Goal: Task Accomplishment & Management: Use online tool/utility

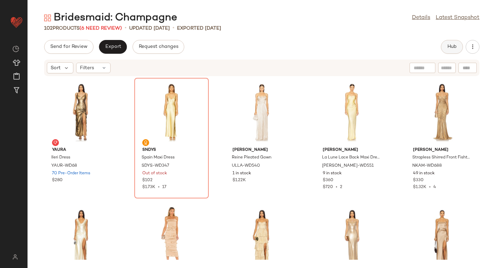
click at [448, 50] on button "Hub" at bounding box center [452, 47] width 22 height 14
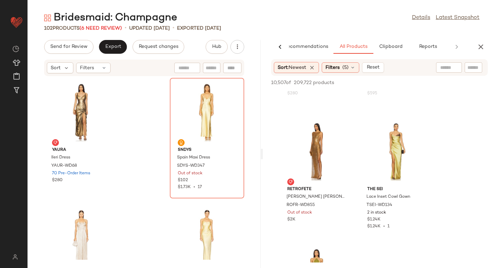
scroll to position [142, 0]
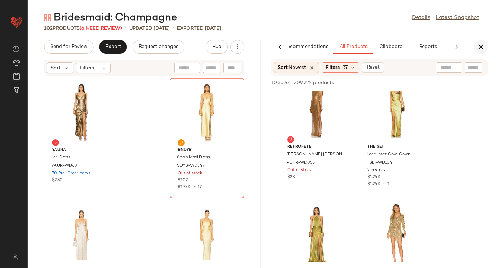
click at [476, 47] on button "button" at bounding box center [481, 47] width 14 height 14
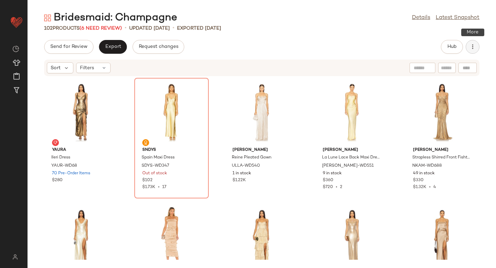
click at [470, 45] on icon "button" at bounding box center [472, 46] width 7 height 7
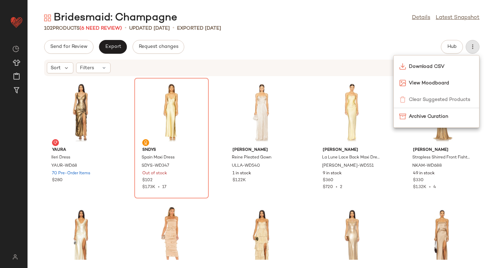
click at [351, 48] on div "Send for Review Export Request changes Hub" at bounding box center [262, 47] width 436 height 14
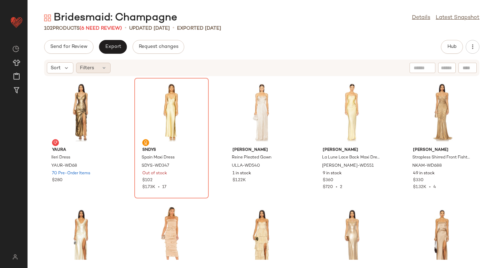
click at [106, 63] on div "Filters" at bounding box center [93, 68] width 34 height 10
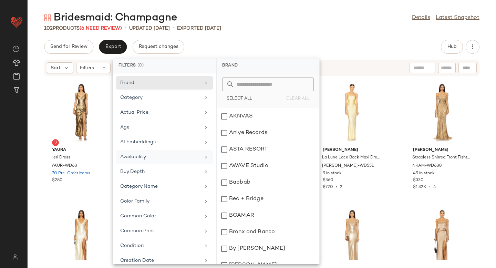
click at [146, 159] on div "Availability" at bounding box center [160, 156] width 80 height 7
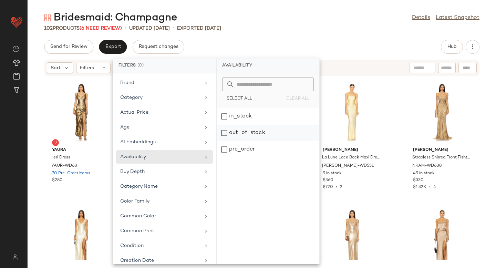
click at [243, 141] on div "out_of_stock" at bounding box center [268, 149] width 103 height 17
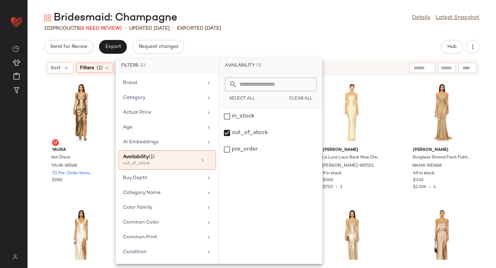
click at [343, 28] on div "102 Products (6 Need Review) • updated Aug 8th • Exported Aug 8th" at bounding box center [262, 28] width 469 height 7
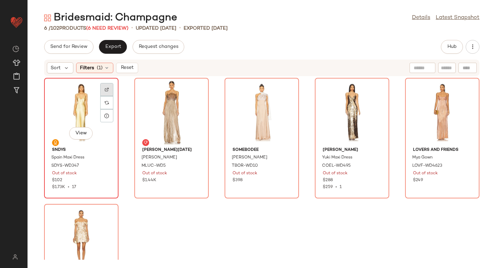
click at [110, 96] on div at bounding box center [106, 102] width 13 height 13
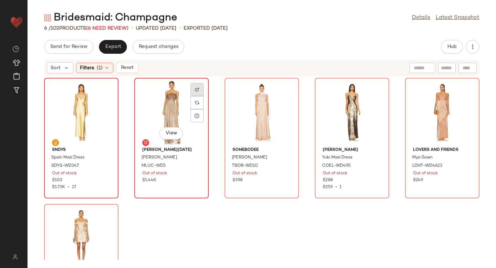
click at [196, 90] on img at bounding box center [197, 90] width 4 height 4
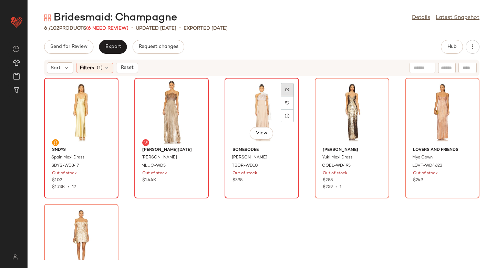
click at [284, 96] on div at bounding box center [287, 102] width 13 height 13
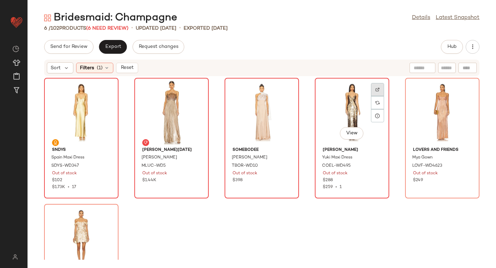
click at [376, 88] on img at bounding box center [378, 90] width 4 height 4
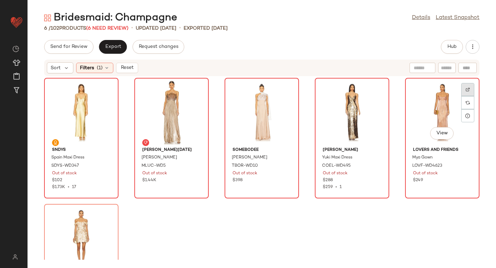
click at [468, 96] on div at bounding box center [467, 102] width 13 height 13
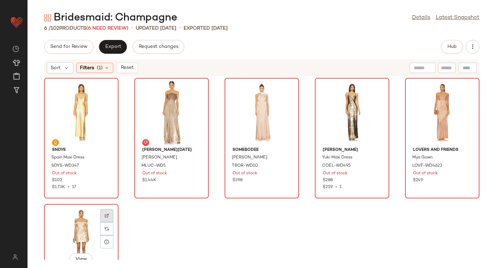
click at [110, 222] on div at bounding box center [106, 228] width 13 height 13
click at [98, 69] on span "(1)" at bounding box center [100, 67] width 6 height 7
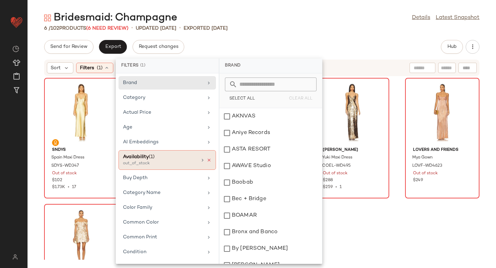
click at [207, 160] on icon at bounding box center [209, 160] width 5 height 5
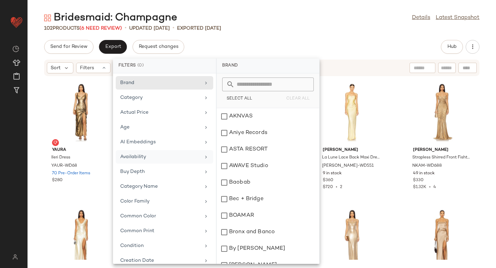
click at [300, 36] on div "Bridesmaid: Champagne Details Latest Snapshot 102 Products (6 Need Review) • up…" at bounding box center [262, 139] width 469 height 257
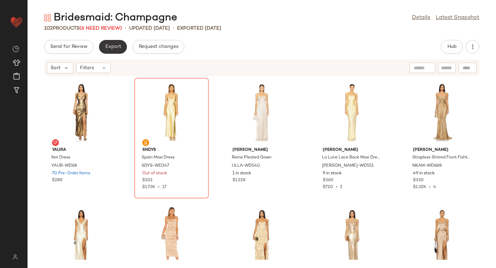
click at [106, 42] on button "Export" at bounding box center [113, 47] width 28 height 14
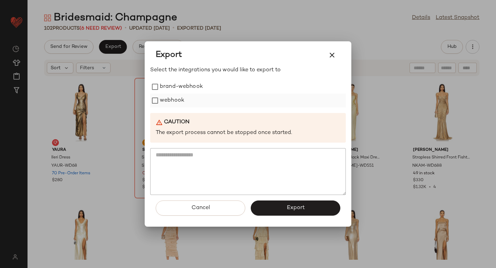
click at [161, 105] on label "webhook" at bounding box center [172, 101] width 24 height 14
click at [273, 214] on button "Export" at bounding box center [296, 208] width 90 height 15
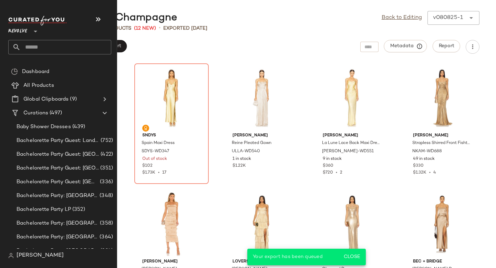
click at [71, 43] on input "text" at bounding box center [66, 47] width 91 height 14
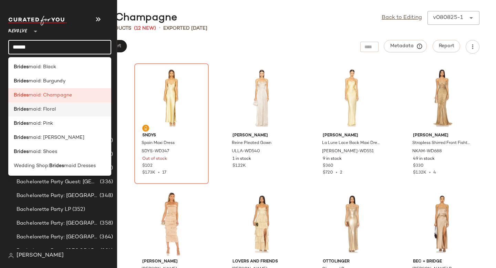
type input "******"
click at [62, 112] on div "Brides maid: Floral" at bounding box center [60, 109] width 92 height 7
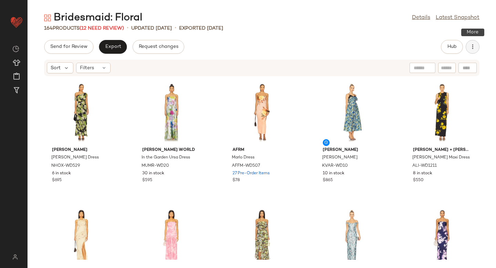
click at [475, 49] on icon "button" at bounding box center [472, 46] width 7 height 7
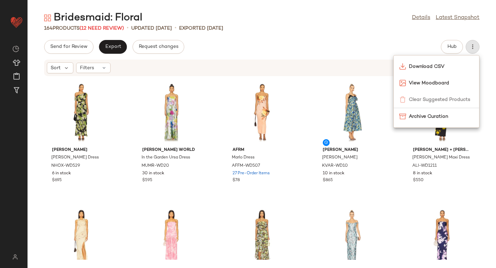
click at [300, 49] on div "Send for Review Export Request changes Hub" at bounding box center [262, 47] width 436 height 14
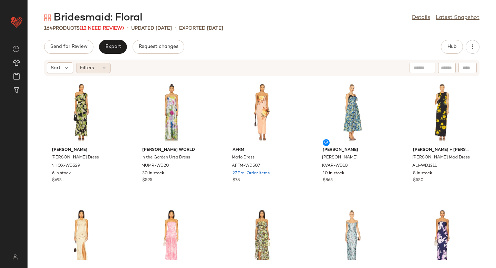
click at [94, 69] on div "Filters" at bounding box center [93, 68] width 34 height 10
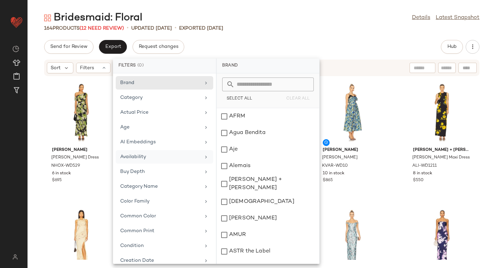
click at [145, 158] on div "Availability" at bounding box center [160, 156] width 80 height 7
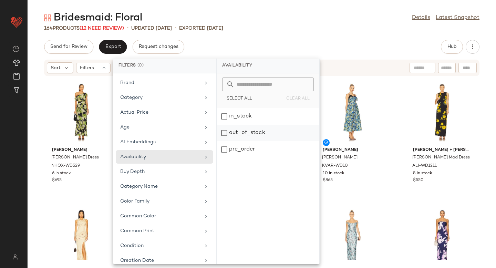
click at [256, 141] on div "out_of_stock" at bounding box center [268, 149] width 103 height 17
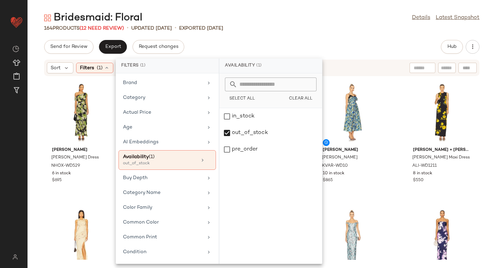
click at [320, 26] on div "164 Products (12 Need Review) • updated Aug 15th • Exported Aug 15th" at bounding box center [262, 28] width 469 height 7
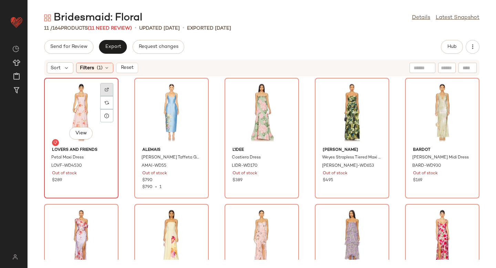
click at [106, 89] on img at bounding box center [107, 90] width 4 height 4
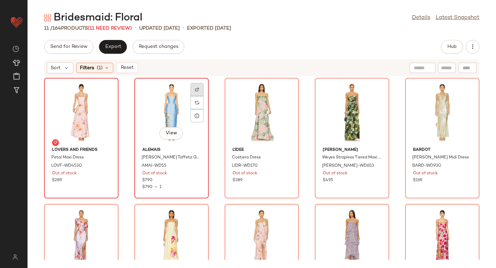
click at [194, 96] on div at bounding box center [197, 102] width 13 height 13
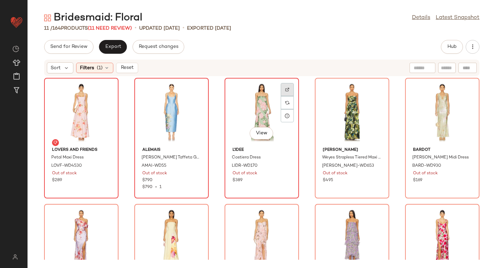
click at [290, 96] on div at bounding box center [287, 102] width 13 height 13
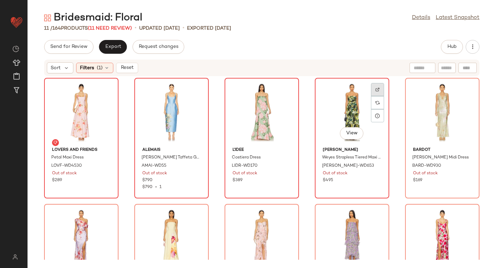
click at [372, 96] on div at bounding box center [377, 102] width 13 height 13
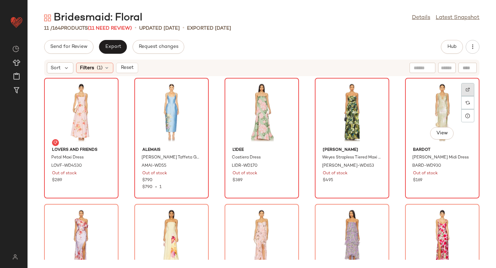
click at [467, 96] on div at bounding box center [467, 102] width 13 height 13
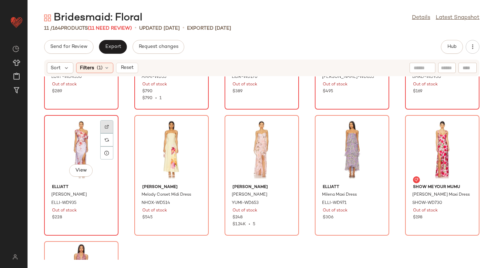
click at [102, 133] on div at bounding box center [106, 139] width 13 height 13
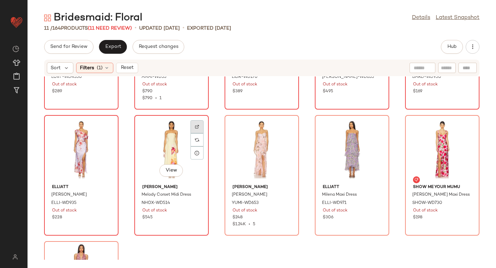
click at [194, 133] on div at bounding box center [197, 139] width 13 height 13
click at [182, 139] on div "View" at bounding box center [172, 150] width 70 height 64
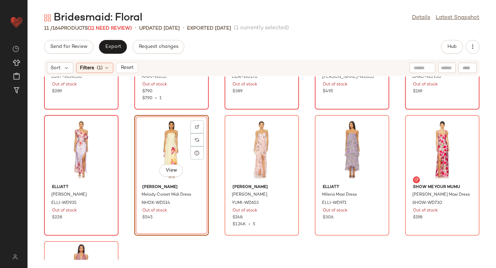
scroll to position [65, 0]
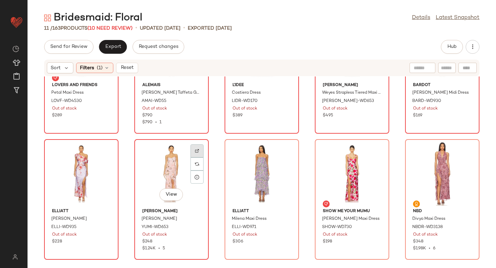
click at [198, 157] on div at bounding box center [197, 163] width 13 height 13
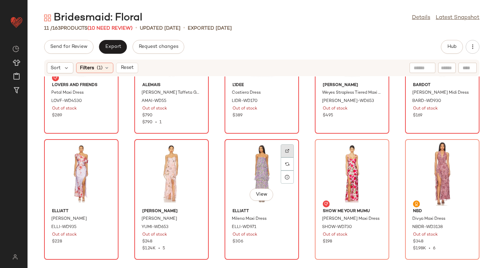
click at [286, 157] on div at bounding box center [287, 163] width 13 height 13
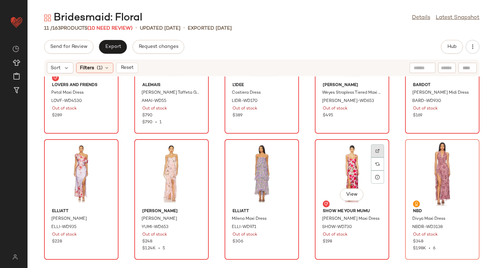
click at [379, 157] on div at bounding box center [377, 163] width 13 height 13
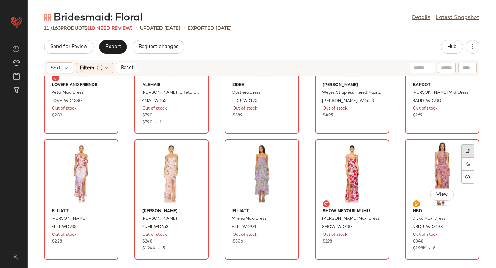
click at [466, 150] on img at bounding box center [468, 151] width 4 height 4
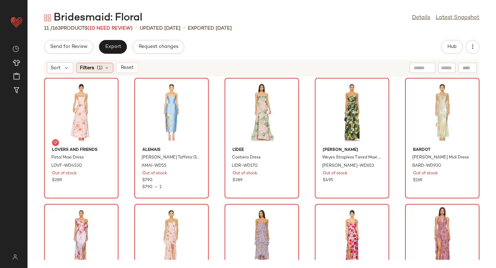
click at [105, 68] on icon at bounding box center [107, 68] width 6 height 6
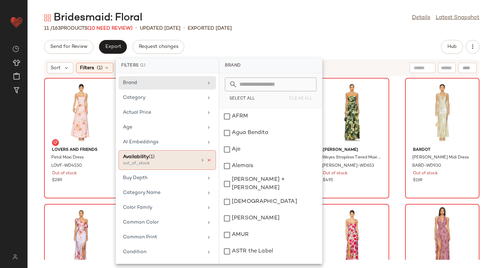
click at [207, 162] on icon at bounding box center [209, 160] width 5 height 5
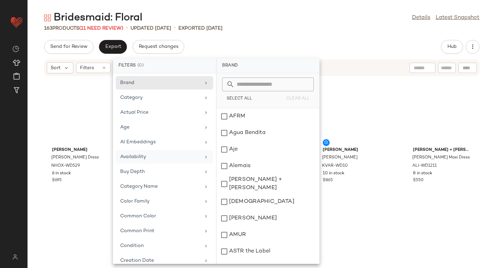
click at [430, 30] on div "163 Products (11 Need Review) • updated Aug 18th • Exported Aug 15th" at bounding box center [262, 28] width 469 height 7
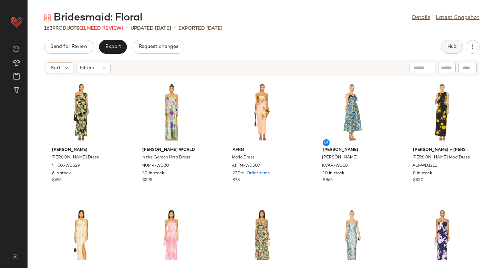
click at [455, 51] on button "Hub" at bounding box center [452, 47] width 22 height 14
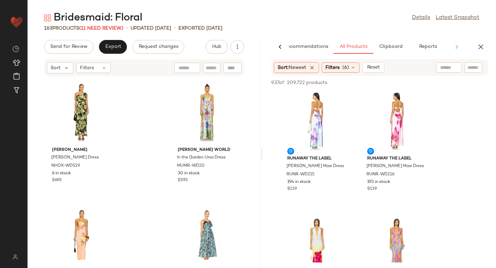
scroll to position [2, 0]
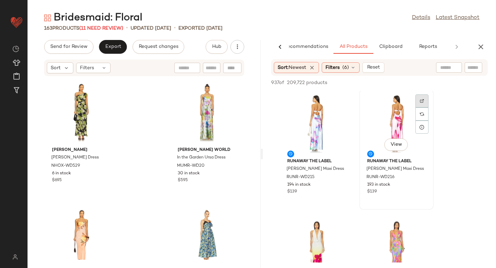
click at [418, 108] on div at bounding box center [422, 114] width 13 height 13
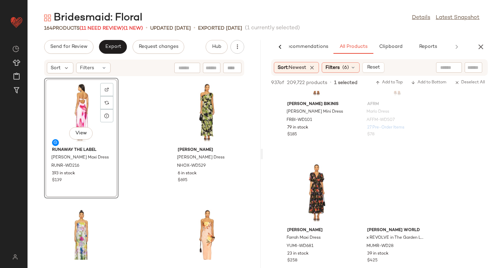
scroll to position [2229, 0]
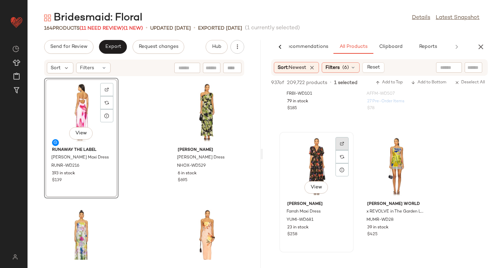
click at [344, 150] on div at bounding box center [342, 156] width 13 height 13
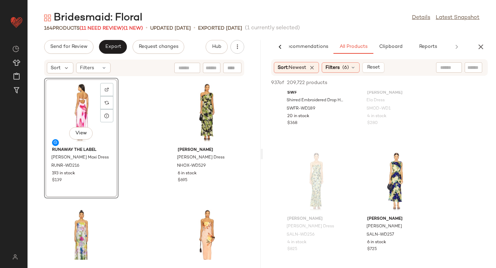
scroll to position [14794, 0]
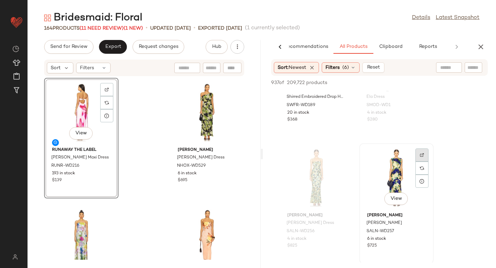
click at [423, 162] on div at bounding box center [422, 168] width 13 height 13
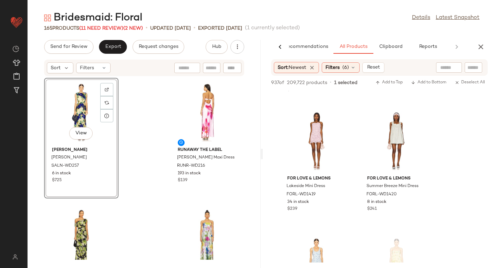
scroll to position [16411, 0]
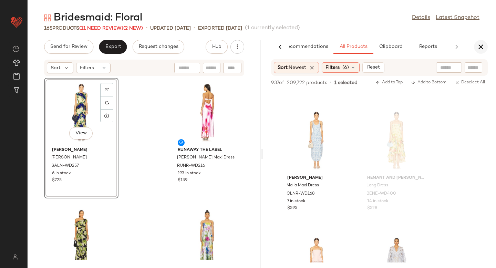
click at [486, 50] on button "button" at bounding box center [481, 47] width 14 height 14
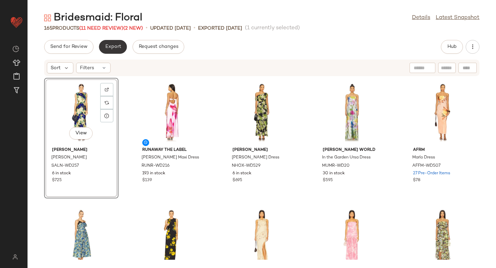
click at [114, 52] on button "Export" at bounding box center [113, 47] width 28 height 14
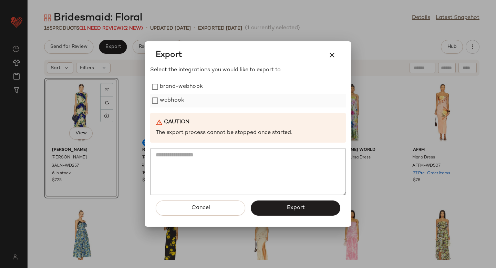
click at [159, 107] on div "webhook" at bounding box center [248, 101] width 196 height 14
click at [259, 207] on button "Export" at bounding box center [296, 208] width 90 height 15
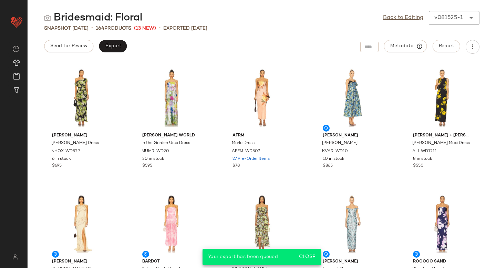
click at [211, 88] on div "NICHOLAS Elza Dress NHOX-WD529 6 in stock $695 Muma World In the Garden Ursa Dr…" at bounding box center [262, 165] width 469 height 206
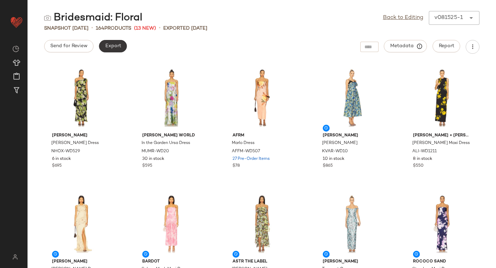
click at [105, 50] on button "Export" at bounding box center [113, 46] width 28 height 12
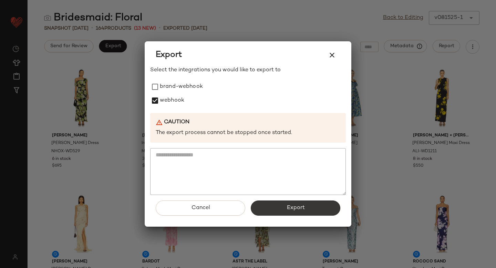
click at [275, 207] on button "Export" at bounding box center [296, 208] width 90 height 15
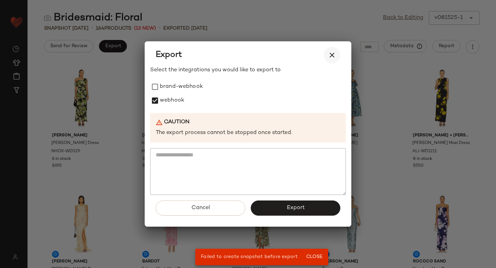
click at [336, 60] on button "button" at bounding box center [332, 55] width 17 height 17
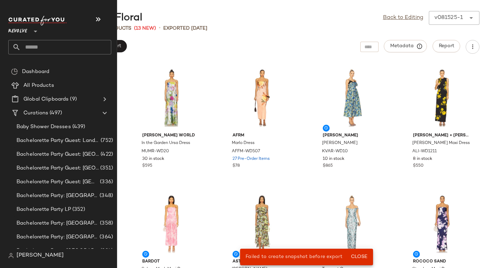
click at [51, 44] on input "text" at bounding box center [66, 47] width 91 height 14
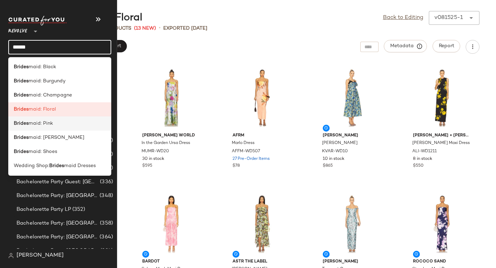
type input "******"
click at [43, 122] on span "maid: Pink" at bounding box center [41, 123] width 24 height 7
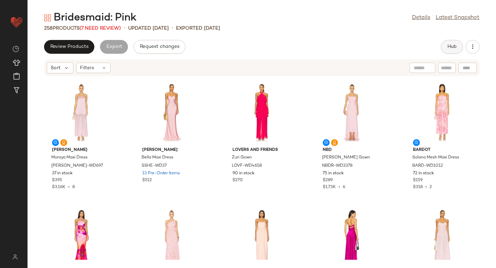
click at [451, 45] on span "Hub" at bounding box center [452, 47] width 10 height 6
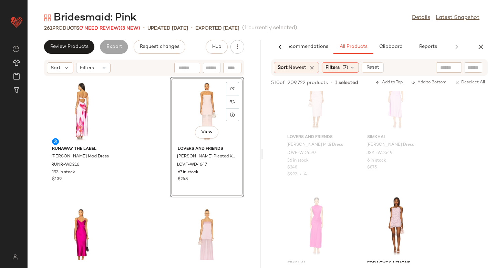
scroll to position [6853, 0]
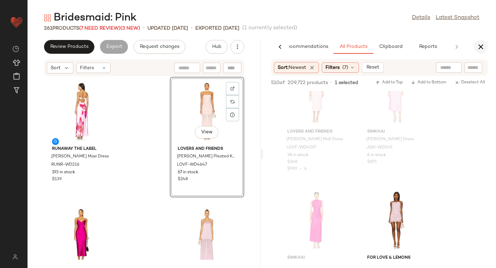
click at [482, 44] on icon "button" at bounding box center [481, 47] width 8 height 8
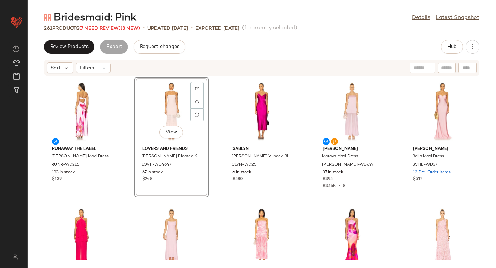
scroll to position [0, 0]
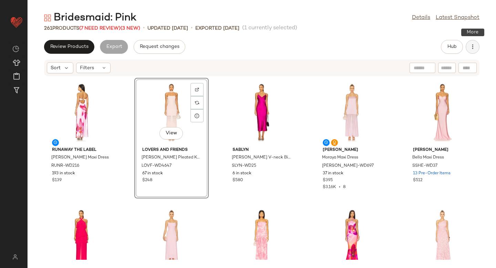
click at [472, 52] on button "button" at bounding box center [473, 47] width 14 height 14
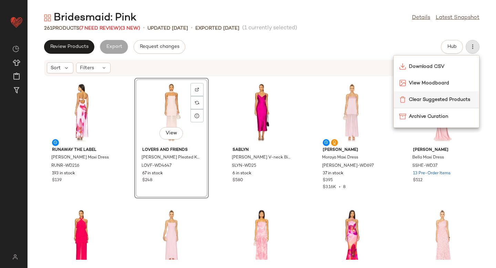
click at [448, 95] on div "Clear Suggested Products" at bounding box center [436, 99] width 85 height 17
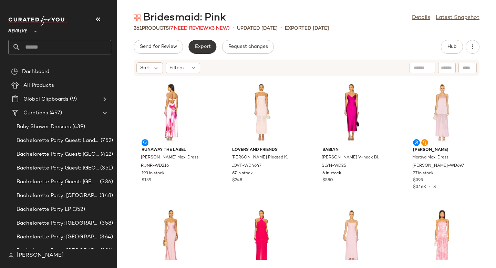
click at [199, 49] on span "Export" at bounding box center [202, 47] width 16 height 6
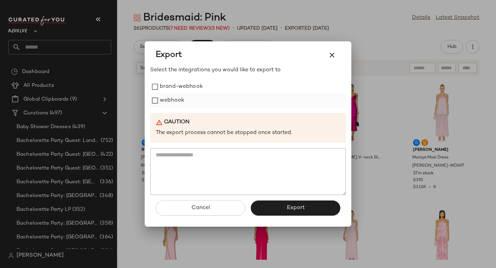
click at [191, 96] on div "webhook" at bounding box center [248, 101] width 196 height 14
click at [179, 99] on label "webhook" at bounding box center [172, 101] width 24 height 14
click at [297, 206] on span "Export" at bounding box center [295, 208] width 18 height 7
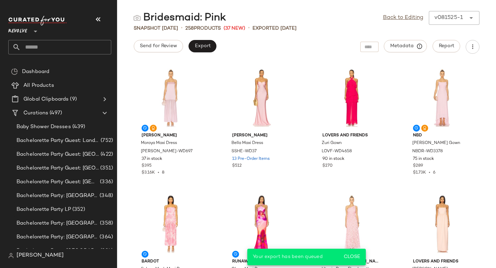
click at [71, 50] on input "text" at bounding box center [66, 47] width 91 height 14
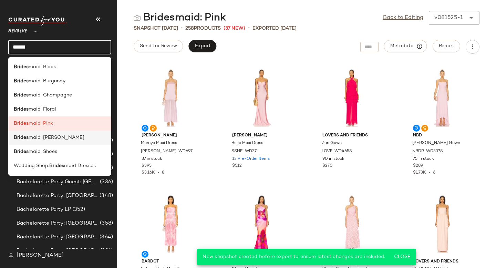
type input "******"
click at [55, 141] on span "maid: Sage Green" at bounding box center [57, 137] width 56 height 7
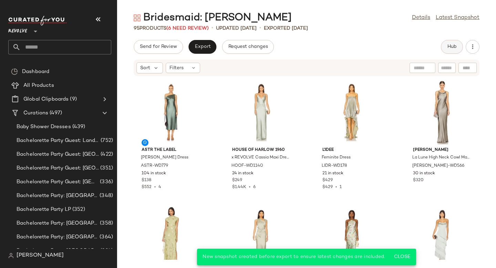
click at [459, 48] on button "Hub" at bounding box center [452, 47] width 22 height 14
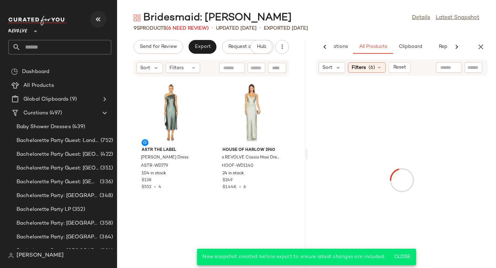
click at [93, 18] on button "button" at bounding box center [98, 19] width 17 height 17
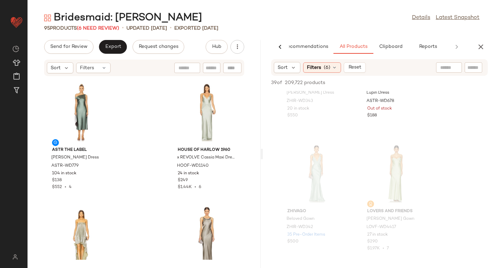
scroll to position [1532, 0]
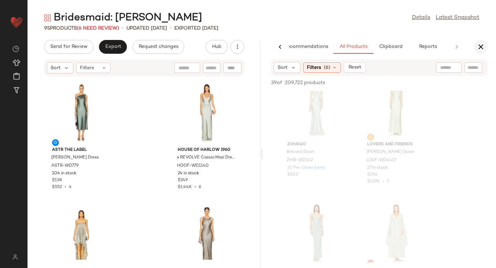
click at [480, 45] on icon "button" at bounding box center [481, 47] width 8 height 8
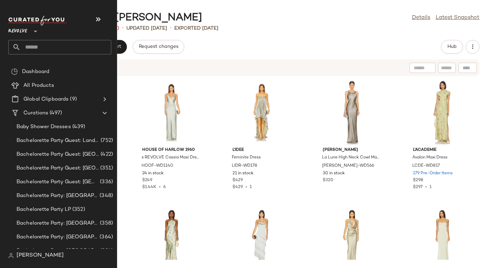
click at [39, 53] on input "text" at bounding box center [66, 47] width 91 height 14
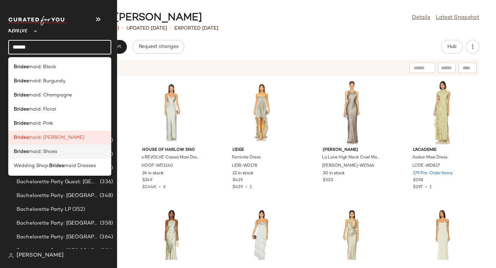
type input "******"
click at [35, 154] on span "maid: Shoes" at bounding box center [43, 151] width 29 height 7
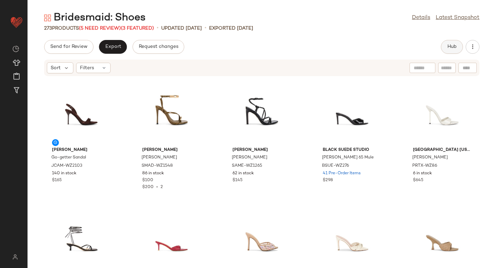
click at [459, 45] on button "Hub" at bounding box center [452, 47] width 22 height 14
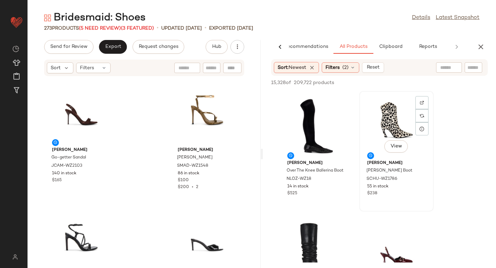
scroll to position [82, 0]
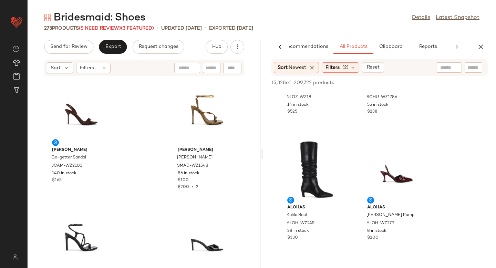
click at [469, 70] on input "text" at bounding box center [474, 67] width 12 height 7
type input "****"
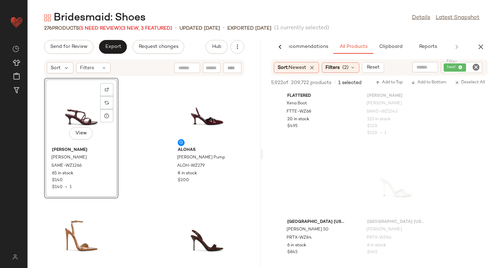
scroll to position [5379, 0]
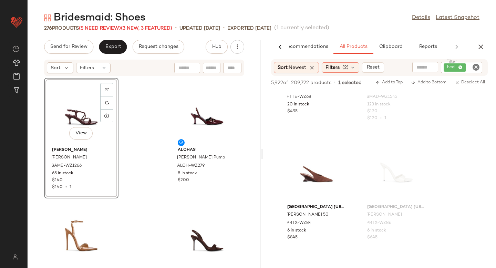
click at [475, 65] on icon "Clear Filter" at bounding box center [476, 67] width 8 height 8
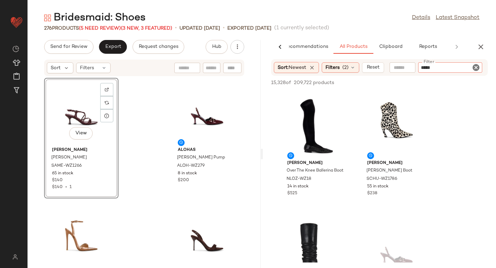
type input "******"
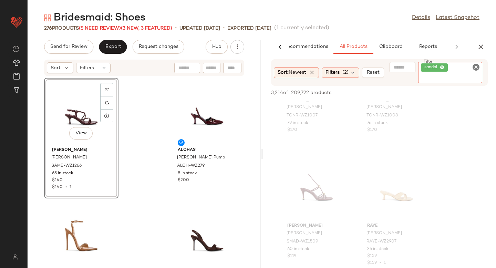
scroll to position [2144, 0]
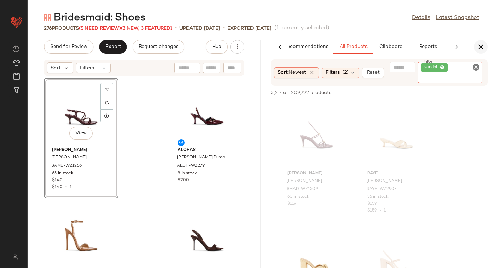
click at [481, 47] on icon "button" at bounding box center [481, 47] width 8 height 8
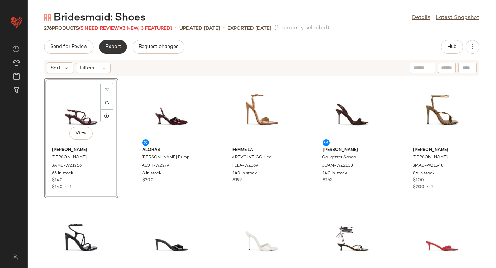
click at [105, 47] on span "Export" at bounding box center [113, 47] width 16 height 6
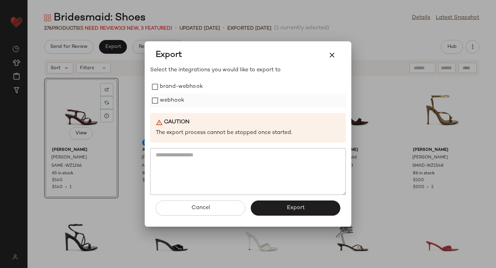
click at [173, 100] on label "webhook" at bounding box center [172, 101] width 24 height 14
click at [307, 208] on button "Export" at bounding box center [296, 208] width 90 height 15
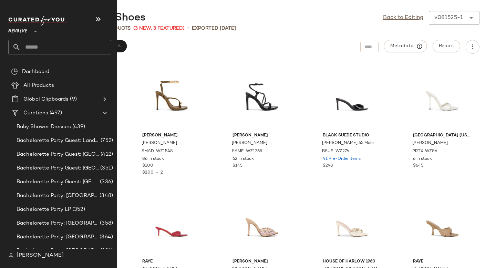
click at [34, 49] on input "text" at bounding box center [66, 47] width 91 height 14
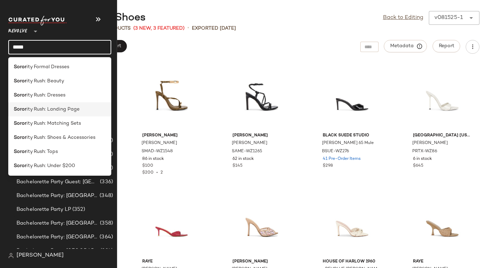
type input "*****"
click at [32, 106] on span "ity Rush: Landing Page" at bounding box center [53, 109] width 53 height 7
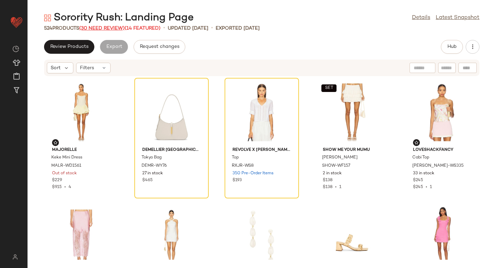
click at [103, 30] on span "(30 Need Review)" at bounding box center [101, 28] width 45 height 5
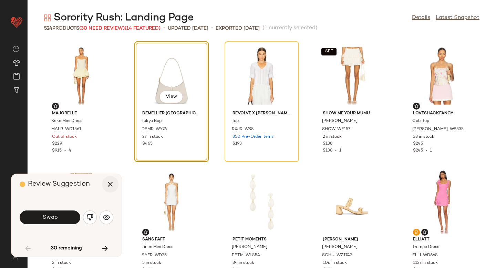
click at [112, 189] on button "button" at bounding box center [110, 184] width 17 height 17
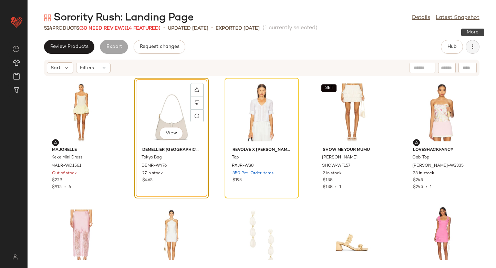
click at [472, 45] on icon "button" at bounding box center [472, 46] width 7 height 7
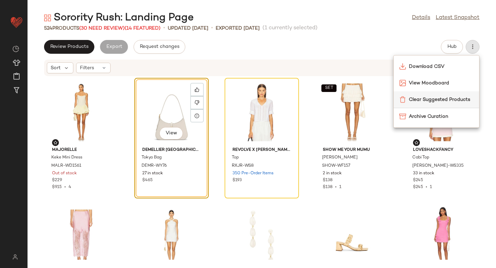
click at [421, 101] on span "Clear Suggested Products" at bounding box center [441, 99] width 65 height 7
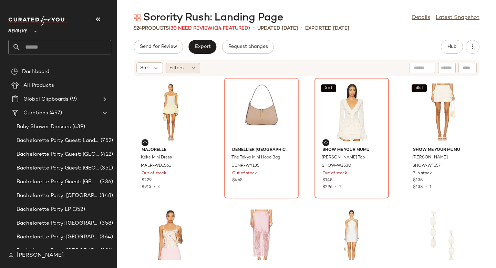
click at [184, 68] on div "Filters" at bounding box center [183, 68] width 34 height 10
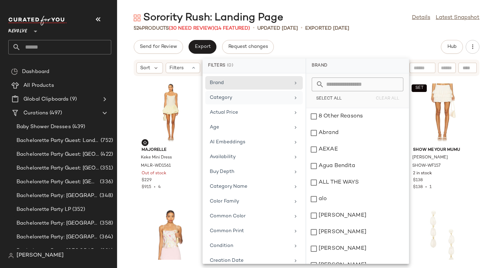
click at [230, 97] on div "Category" at bounding box center [250, 97] width 80 height 7
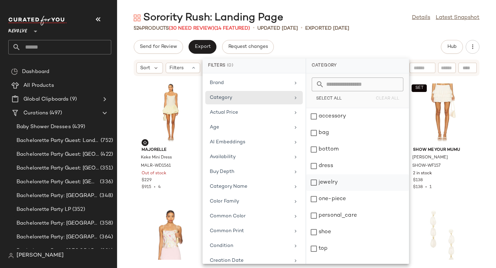
click at [319, 191] on div "jewelry" at bounding box center [357, 199] width 103 height 17
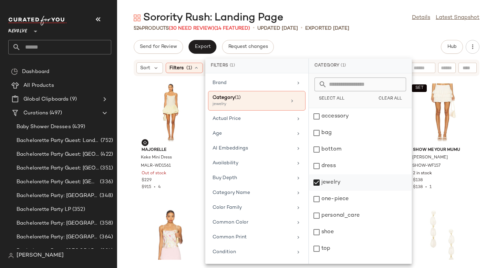
click at [319, 191] on div "jewelry" at bounding box center [360, 199] width 103 height 17
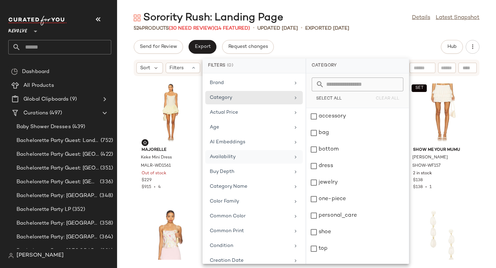
click at [252, 156] on div "Availability" at bounding box center [250, 156] width 80 height 7
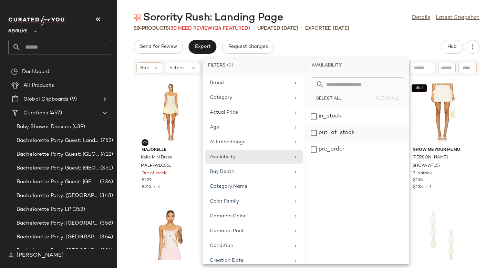
click at [319, 141] on div "out_of_stock" at bounding box center [357, 149] width 103 height 17
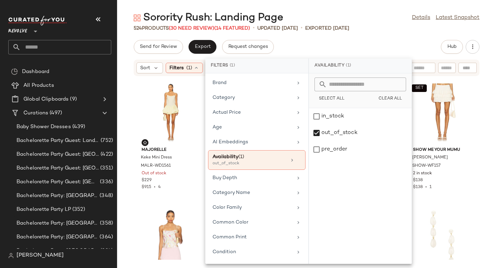
click at [408, 39] on div "Sorority Rush: Landing Page Details Latest Snapshot 524 Products (30 Need Revie…" at bounding box center [306, 139] width 379 height 257
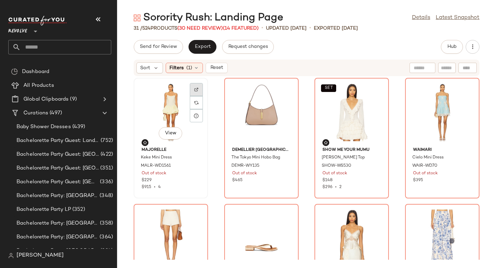
click at [197, 89] on img at bounding box center [196, 90] width 4 height 4
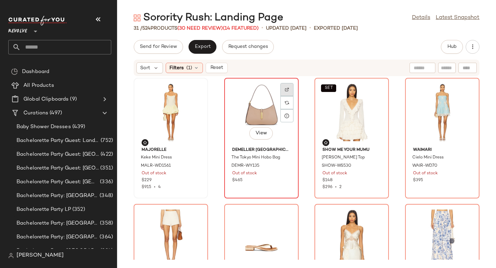
click at [288, 96] on div at bounding box center [287, 102] width 13 height 13
click at [380, 96] on div at bounding box center [377, 102] width 13 height 13
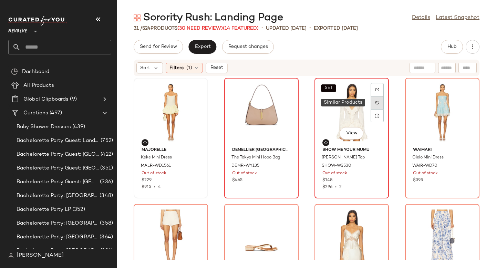
click at [372, 103] on div at bounding box center [377, 102] width 13 height 13
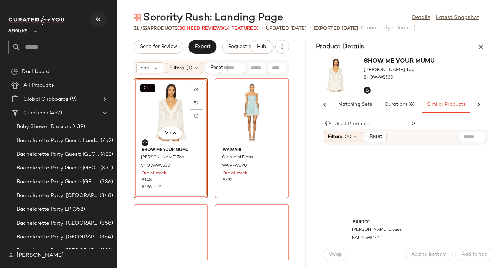
scroll to position [0, 36]
click at [99, 21] on icon "button" at bounding box center [98, 19] width 8 height 8
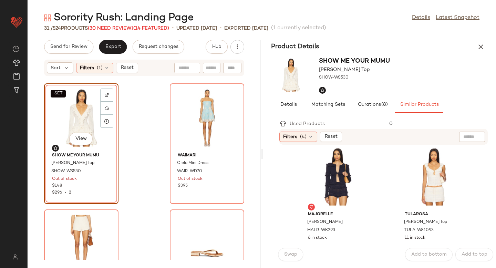
scroll to position [388, 0]
click at [411, 187] on div "View" at bounding box center [434, 175] width 70 height 64
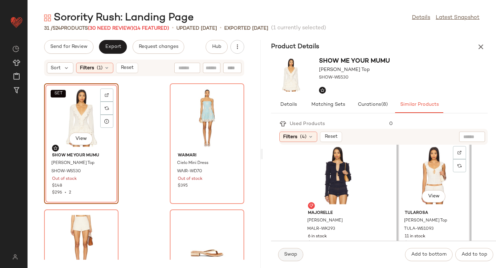
click at [298, 255] on button "Swap" at bounding box center [290, 254] width 25 height 13
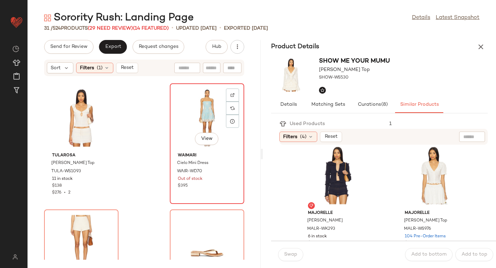
click at [195, 115] on div "View" at bounding box center [207, 118] width 70 height 64
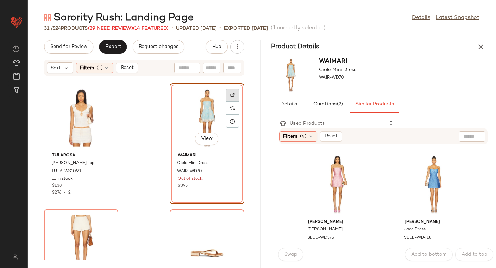
click at [232, 102] on div at bounding box center [232, 108] width 13 height 13
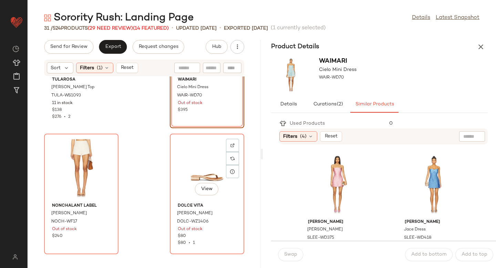
scroll to position [224, 0]
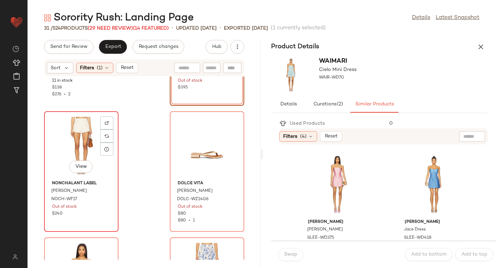
click at [107, 123] on img at bounding box center [107, 123] width 4 height 4
click at [72, 134] on div "View" at bounding box center [82, 146] width 70 height 64
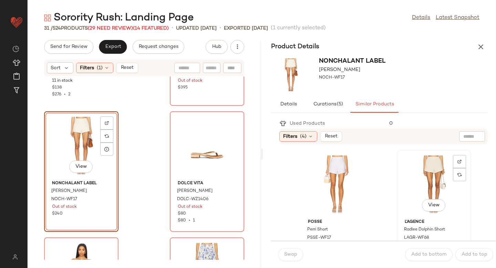
click at [432, 191] on div "View" at bounding box center [434, 184] width 70 height 64
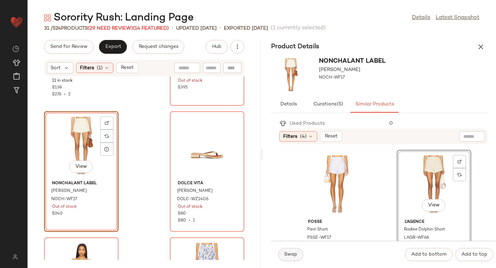
click at [285, 252] on span "Swap" at bounding box center [290, 255] width 13 height 6
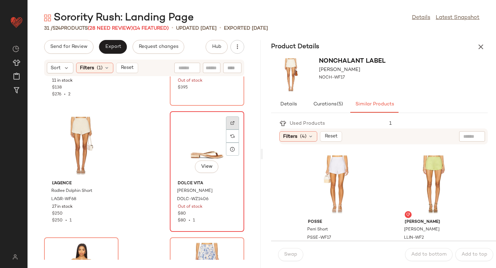
click at [232, 130] on div at bounding box center [232, 136] width 13 height 13
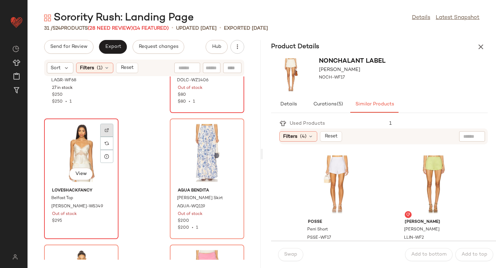
click at [109, 137] on div at bounding box center [106, 143] width 13 height 13
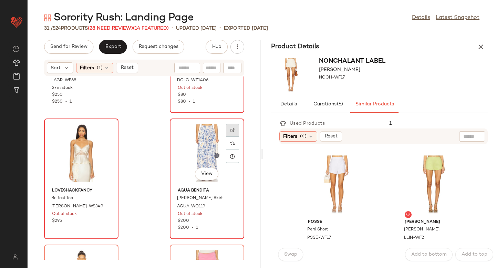
click at [226, 137] on div at bounding box center [232, 143] width 13 height 13
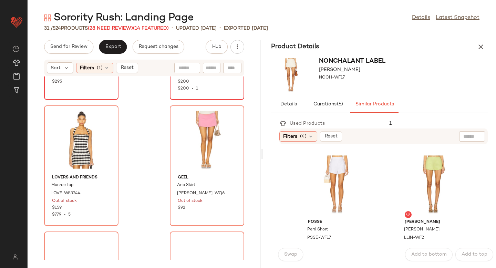
scroll to position [499, 0]
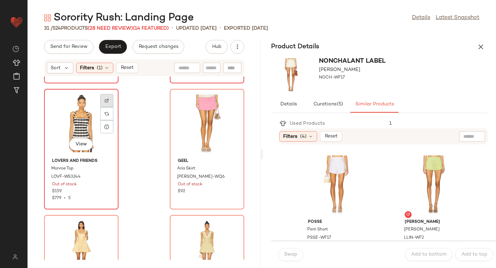
click at [107, 99] on img at bounding box center [107, 101] width 4 height 4
click at [61, 177] on span "LOVF-WS3244" at bounding box center [65, 177] width 29 height 6
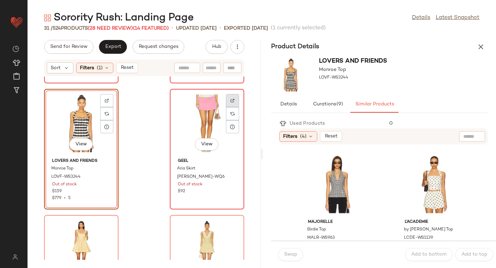
click at [226, 107] on div at bounding box center [232, 113] width 13 height 13
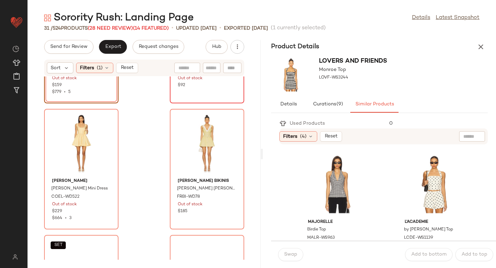
scroll to position [614, 0]
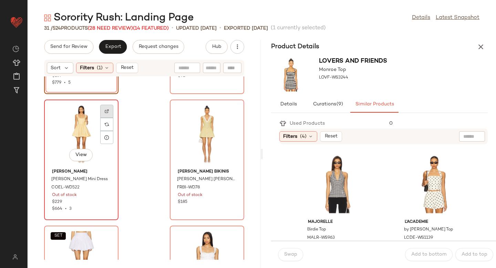
click at [100, 118] on div at bounding box center [106, 124] width 13 height 13
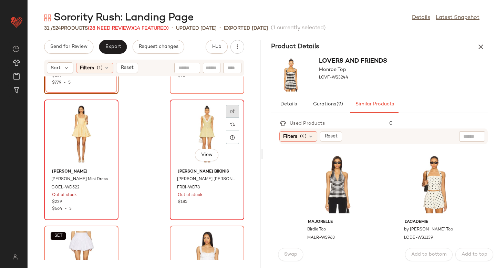
click at [232, 118] on div at bounding box center [232, 124] width 13 height 13
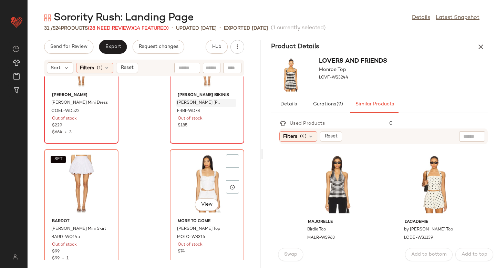
scroll to position [760, 0]
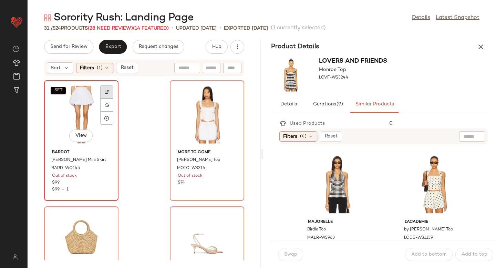
click at [105, 92] on img at bounding box center [107, 92] width 4 height 4
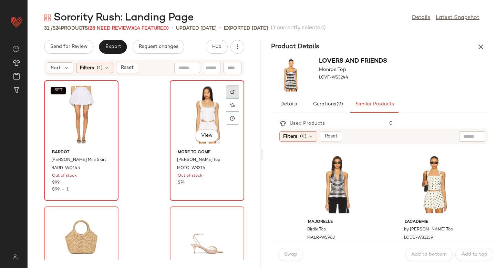
click at [229, 99] on div at bounding box center [232, 105] width 13 height 13
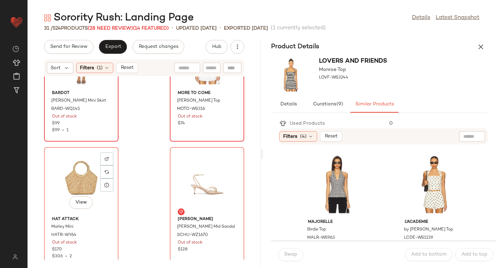
scroll to position [839, 0]
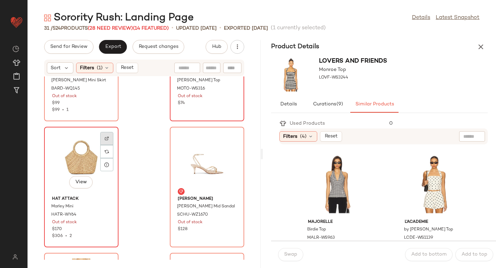
click at [108, 145] on div at bounding box center [106, 151] width 13 height 13
click at [232, 145] on div at bounding box center [232, 151] width 13 height 13
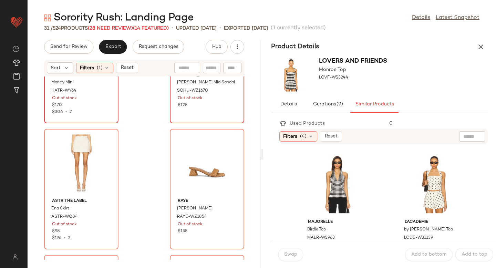
scroll to position [968, 0]
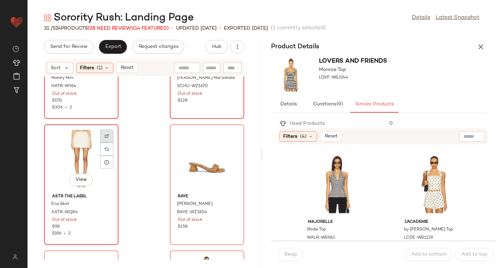
click at [110, 143] on div at bounding box center [106, 149] width 13 height 13
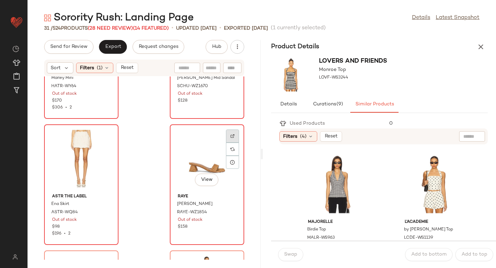
click at [231, 134] on img at bounding box center [233, 136] width 4 height 4
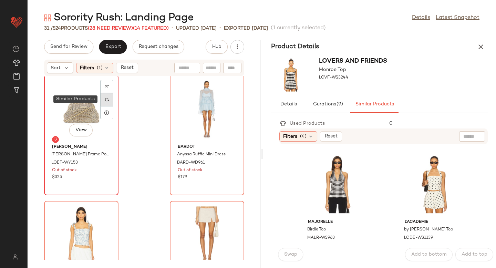
scroll to position [1144, 0]
click at [106, 86] on img at bounding box center [107, 86] width 4 height 4
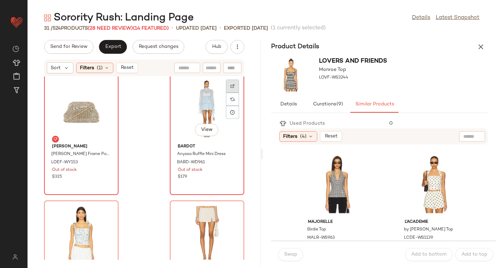
click at [231, 85] on img at bounding box center [233, 86] width 4 height 4
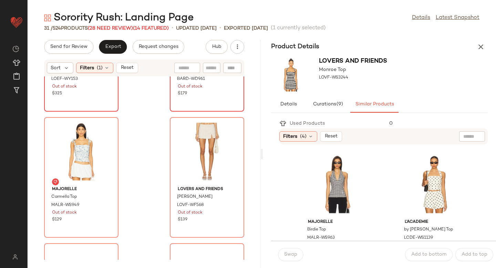
scroll to position [1236, 0]
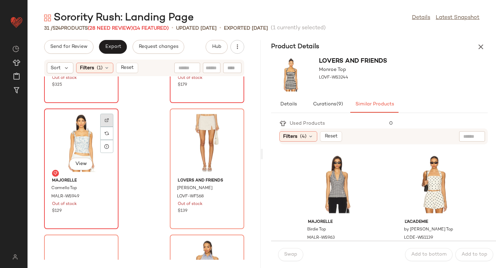
click at [111, 127] on div at bounding box center [106, 133] width 13 height 13
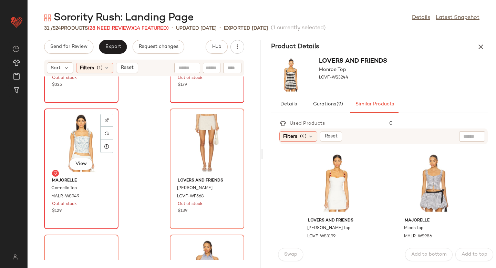
click at [91, 154] on div "View" at bounding box center [82, 143] width 70 height 64
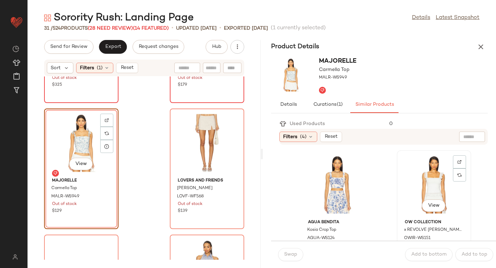
click at [423, 183] on div "View" at bounding box center [434, 185] width 70 height 64
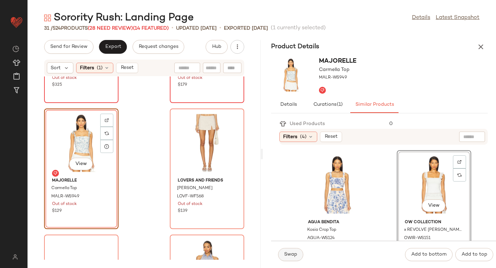
click at [294, 252] on span "Swap" at bounding box center [290, 255] width 13 height 6
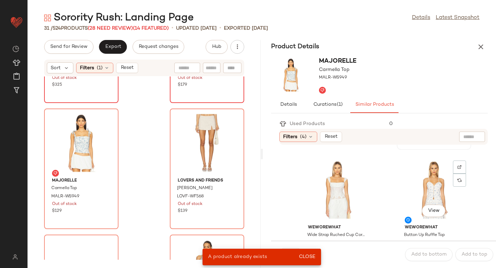
scroll to position [129, 0]
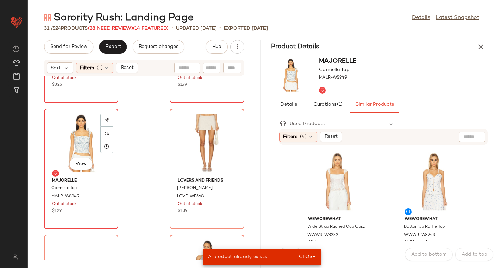
click at [84, 145] on div "View" at bounding box center [82, 143] width 70 height 64
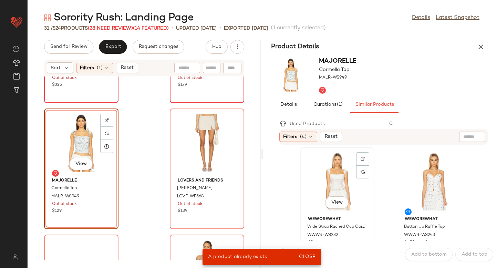
click at [331, 183] on div "View" at bounding box center [338, 182] width 70 height 64
click at [308, 257] on span "Close" at bounding box center [307, 257] width 17 height 6
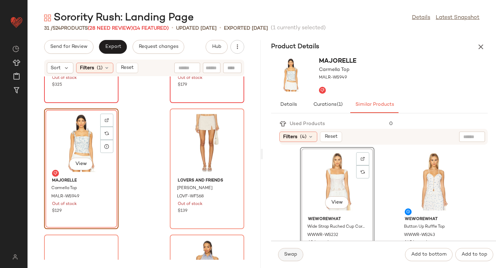
click at [293, 253] on span "Swap" at bounding box center [290, 255] width 13 height 6
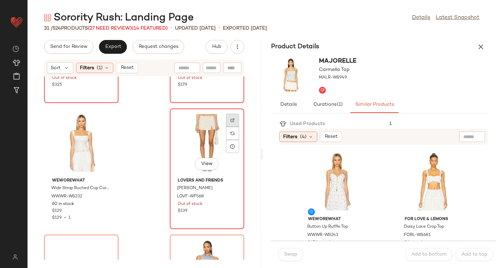
click at [228, 127] on div at bounding box center [232, 133] width 13 height 13
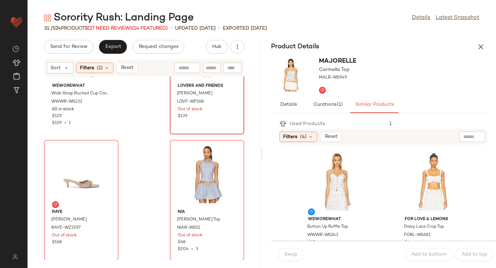
scroll to position [1348, 0]
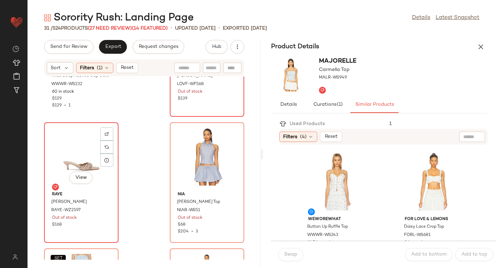
click at [108, 141] on div at bounding box center [106, 147] width 13 height 13
click at [60, 172] on div "View" at bounding box center [82, 157] width 70 height 64
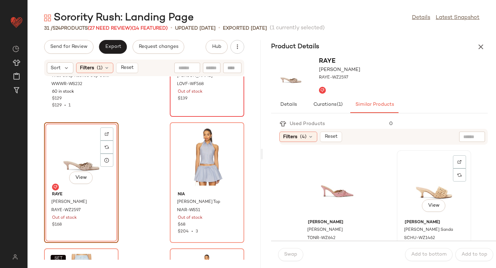
click at [426, 187] on div "View" at bounding box center [434, 185] width 70 height 64
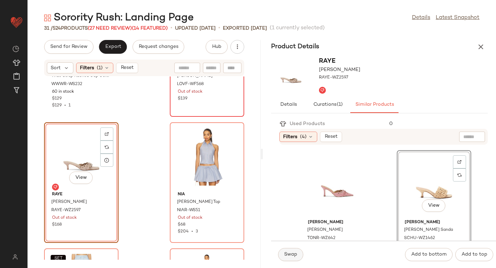
click at [282, 257] on button "Swap" at bounding box center [290, 254] width 25 height 13
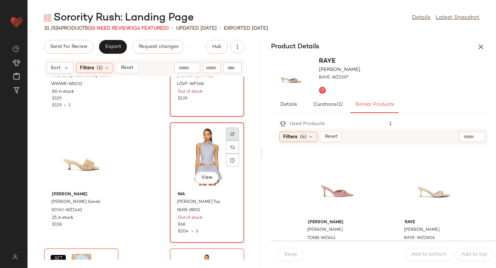
click at [231, 133] on img at bounding box center [233, 134] width 4 height 4
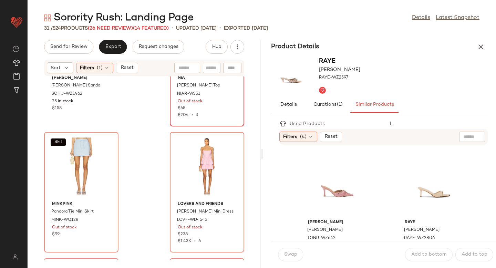
scroll to position [1474, 0]
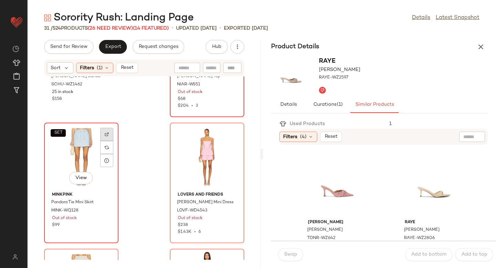
click at [110, 141] on div at bounding box center [106, 147] width 13 height 13
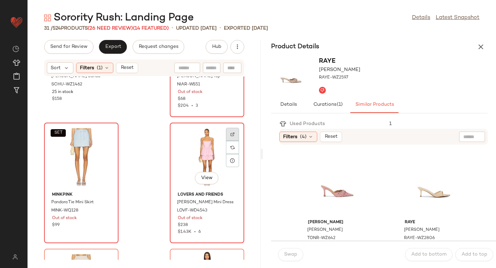
click at [231, 141] on div at bounding box center [232, 147] width 13 height 13
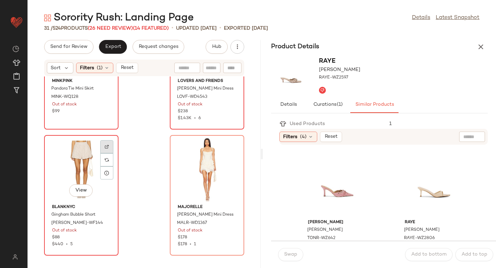
click at [112, 153] on div at bounding box center [106, 159] width 13 height 13
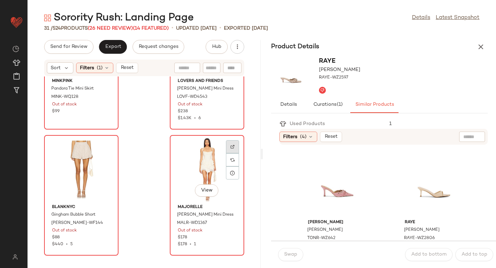
click at [226, 153] on div at bounding box center [232, 159] width 13 height 13
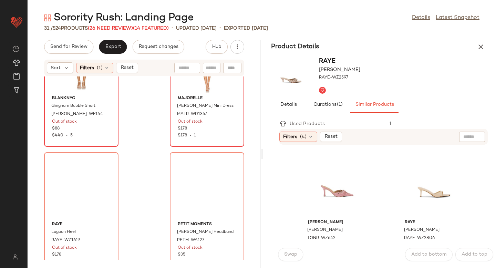
scroll to position [1718, 0]
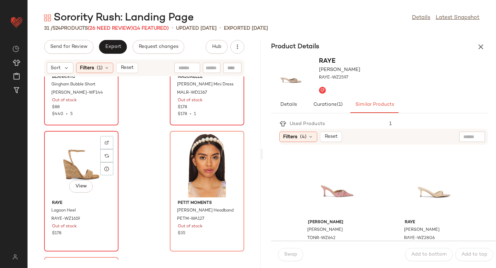
click at [107, 144] on img at bounding box center [107, 143] width 4 height 4
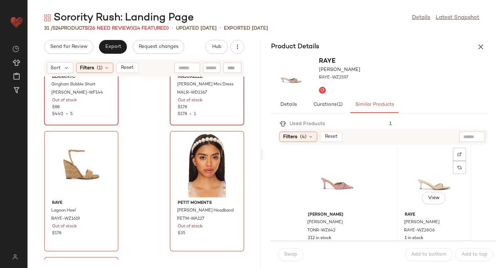
click at [416, 172] on div "View" at bounding box center [434, 177] width 70 height 64
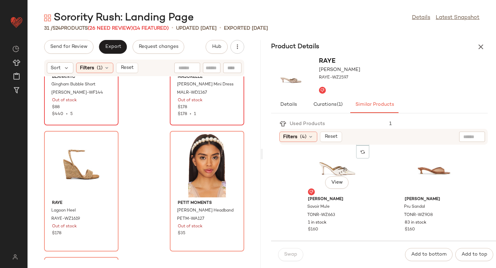
scroll to position [147, 0]
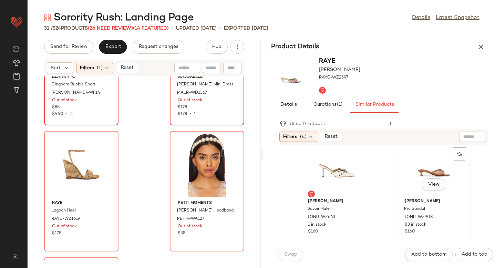
click at [408, 179] on div "View" at bounding box center [434, 164] width 70 height 64
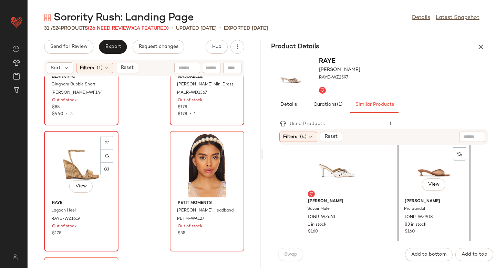
click at [79, 165] on div "View" at bounding box center [82, 165] width 70 height 64
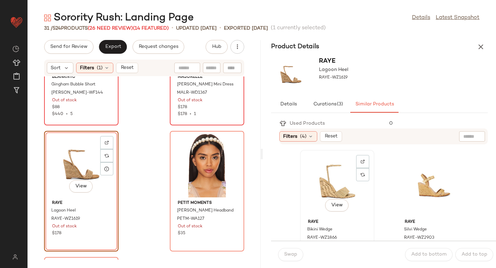
click at [345, 193] on div "View" at bounding box center [338, 184] width 70 height 64
click at [287, 258] on button "Swap" at bounding box center [290, 254] width 25 height 13
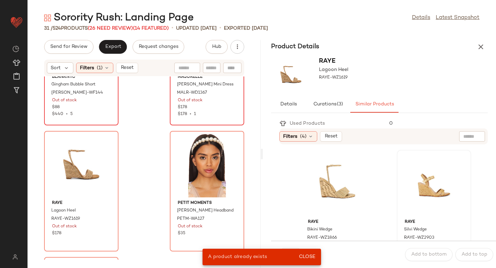
click at [399, 183] on div at bounding box center [434, 184] width 70 height 64
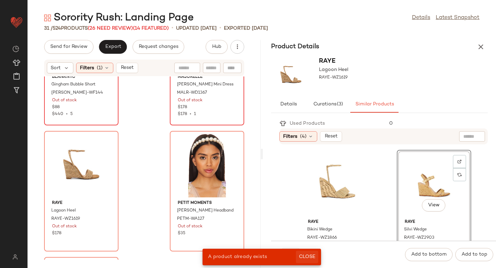
click at [306, 256] on span "Close" at bounding box center [307, 257] width 17 height 6
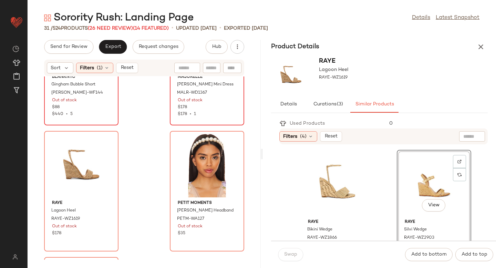
click at [289, 256] on div "Swap" at bounding box center [290, 254] width 25 height 13
click at [77, 162] on div "View" at bounding box center [82, 165] width 70 height 64
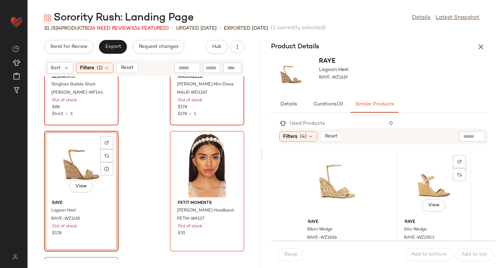
click at [417, 176] on div "View" at bounding box center [434, 184] width 70 height 64
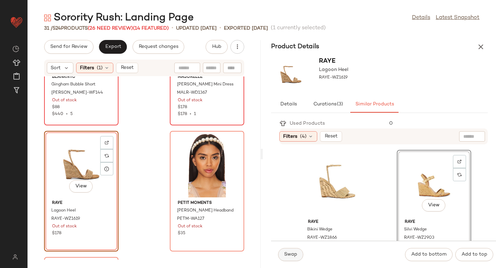
click at [284, 255] on span "Swap" at bounding box center [290, 255] width 13 height 6
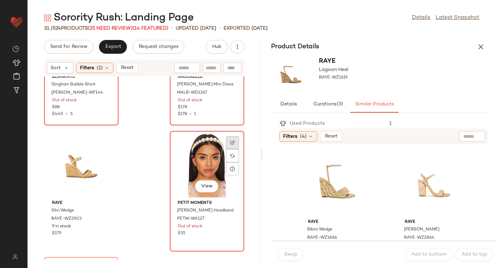
click at [231, 142] on img at bounding box center [233, 143] width 4 height 4
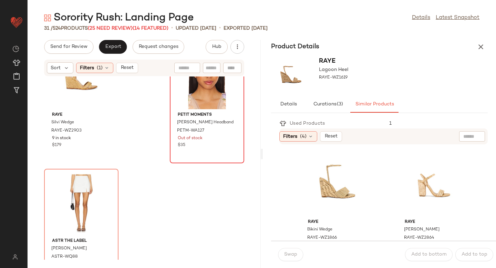
scroll to position [1836, 0]
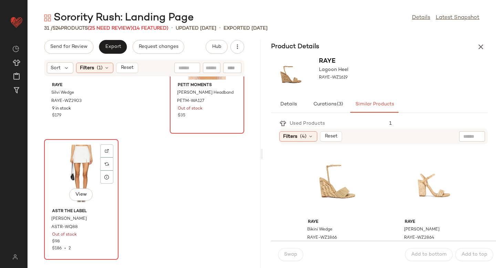
click at [100, 148] on div "View" at bounding box center [82, 174] width 70 height 64
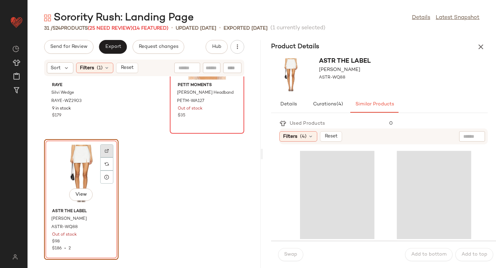
click at [107, 150] on img at bounding box center [107, 151] width 4 height 4
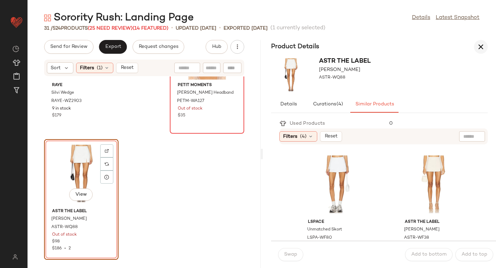
click at [487, 47] on button "button" at bounding box center [481, 47] width 14 height 14
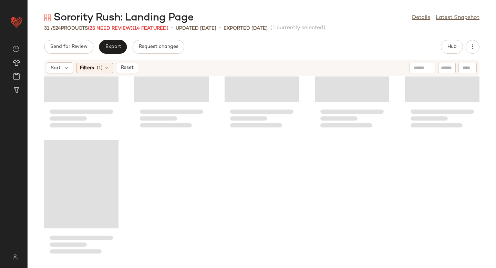
scroll to position [701, 0]
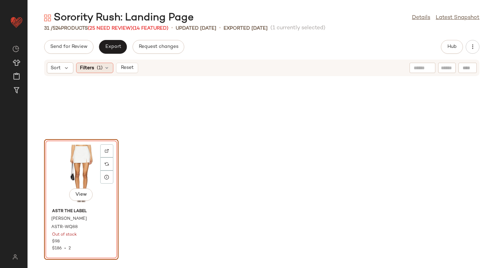
click at [96, 63] on div "Filters (1)" at bounding box center [94, 68] width 37 height 10
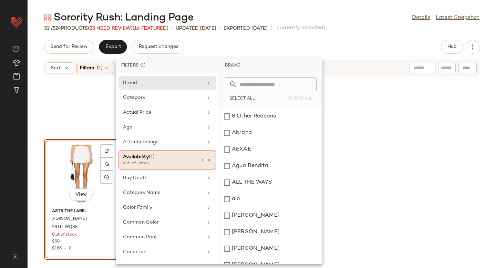
click at [206, 163] on div "Availability (1) out_of_stock" at bounding box center [168, 160] width 98 height 20
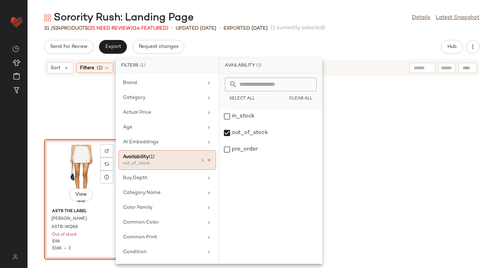
click at [207, 160] on icon at bounding box center [209, 160] width 5 height 5
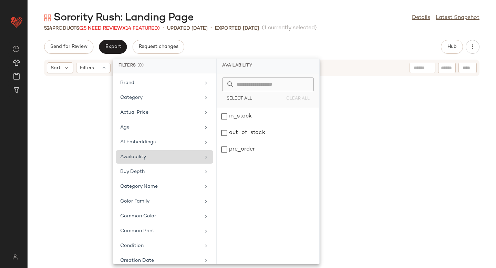
scroll to position [12738, 0]
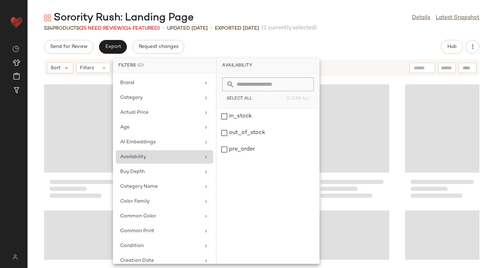
click at [380, 35] on div "Sorority Rush: Landing Page Details Latest Snapshot 524 Products (25 Need Revie…" at bounding box center [262, 139] width 469 height 257
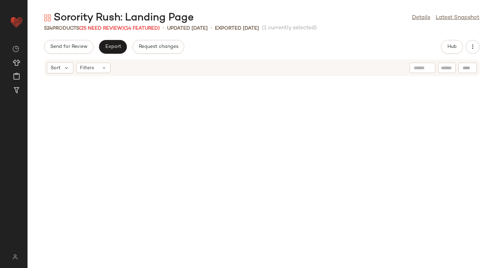
scroll to position [0, 0]
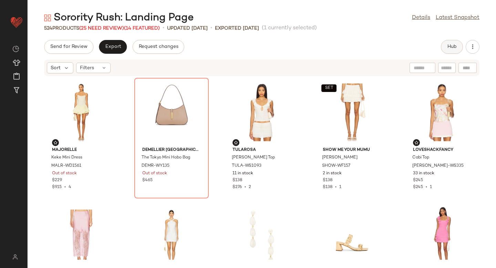
click at [450, 49] on span "Hub" at bounding box center [452, 47] width 10 height 6
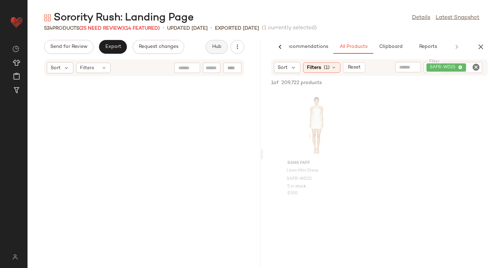
scroll to position [32035, 0]
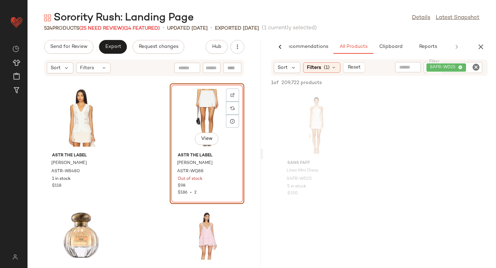
click at [473, 67] on icon "Clear Filter" at bounding box center [476, 67] width 8 height 8
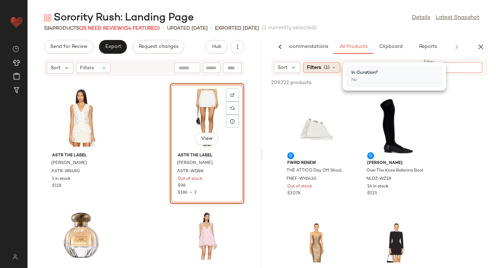
click at [323, 70] on div "Filters (1)" at bounding box center [321, 67] width 37 height 10
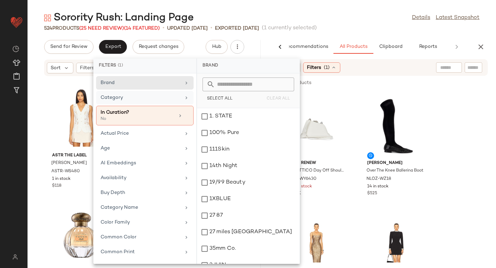
click at [129, 106] on div "Category" at bounding box center [145, 116] width 98 height 20
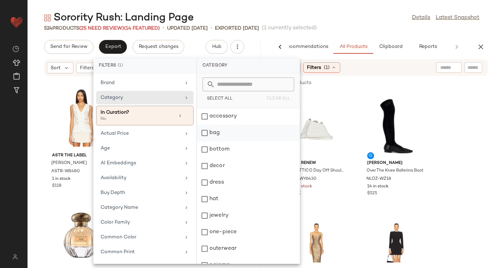
click at [203, 141] on div "bag" at bounding box center [248, 149] width 103 height 17
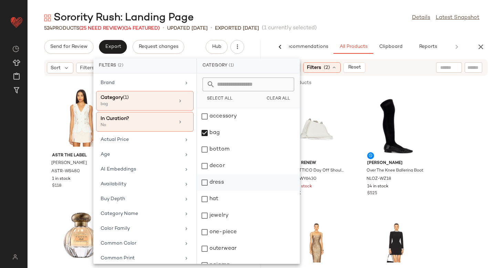
scroll to position [14, 0]
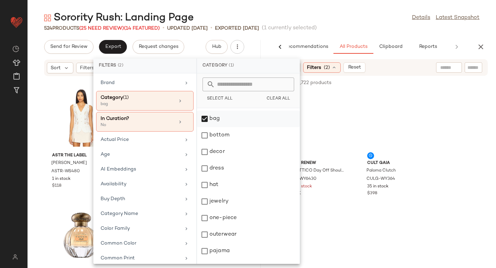
click at [203, 127] on div "bag" at bounding box center [248, 135] width 103 height 17
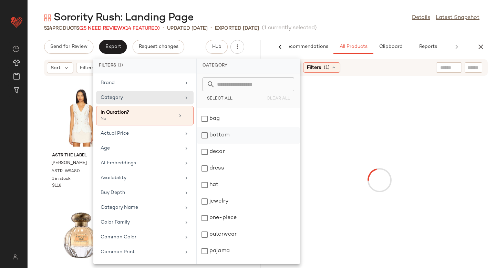
click at [203, 144] on div "bottom" at bounding box center [248, 152] width 103 height 17
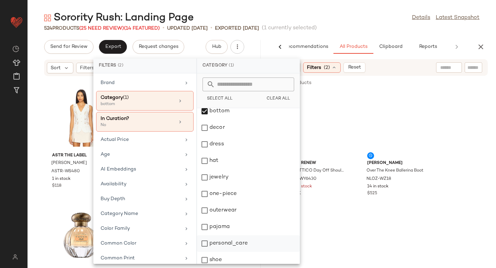
scroll to position [92, 0]
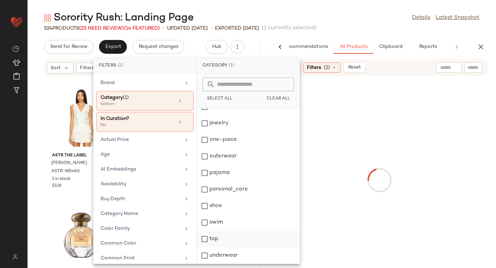
click at [204, 247] on div "top" at bounding box center [248, 255] width 103 height 17
click at [383, 90] on div at bounding box center [379, 180] width 231 height 206
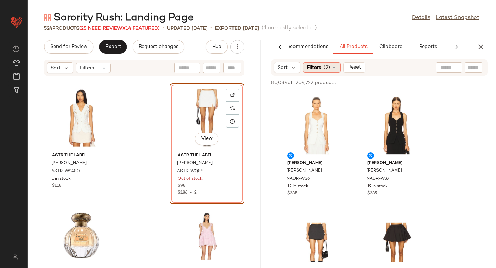
click at [314, 71] on div "Filters (2)" at bounding box center [322, 67] width 38 height 10
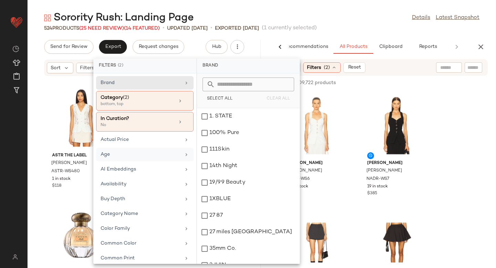
click at [131, 156] on div "Age" at bounding box center [141, 154] width 80 height 7
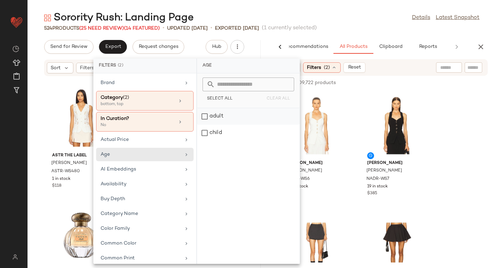
click at [204, 125] on div "adult" at bounding box center [248, 133] width 103 height 17
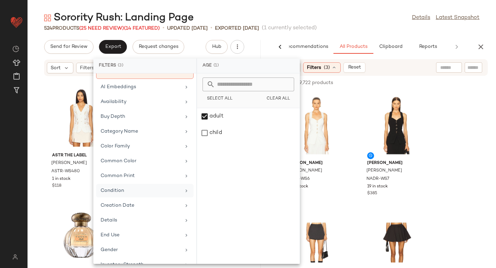
scroll to position [114, 0]
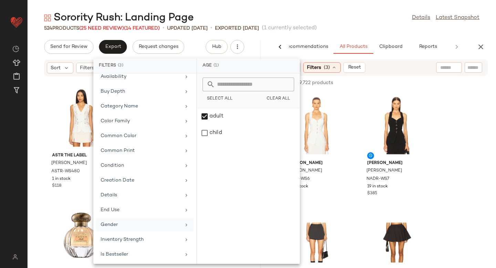
click at [120, 226] on div "Gender" at bounding box center [141, 224] width 80 height 7
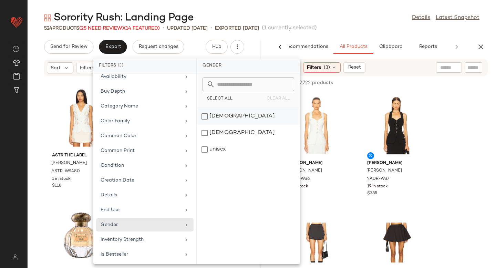
click at [225, 125] on div "female" at bounding box center [248, 133] width 103 height 17
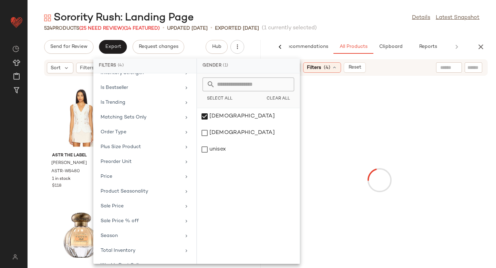
scroll to position [291, 0]
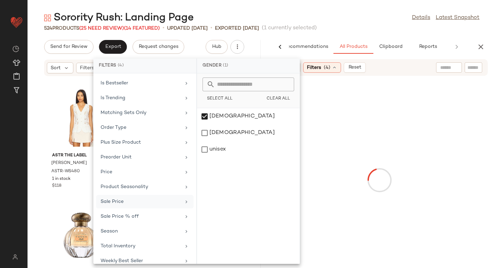
click at [147, 198] on div "Sale Price" at bounding box center [141, 201] width 80 height 7
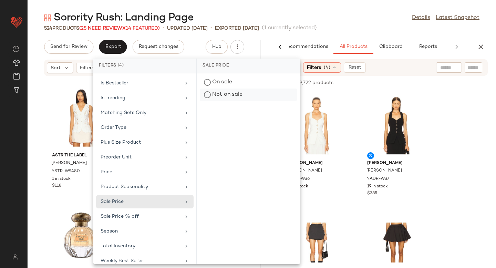
click at [225, 95] on div "Not on sale" at bounding box center [248, 95] width 97 height 12
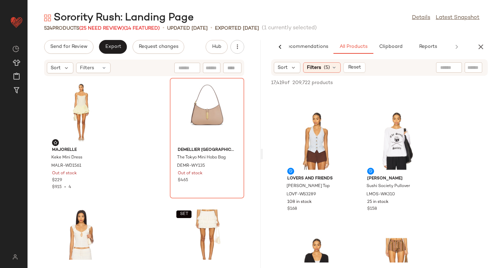
scroll to position [615, 0]
click at [338, 124] on div at bounding box center [342, 130] width 13 height 13
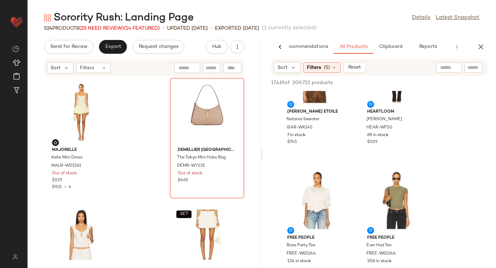
scroll to position [1987, 0]
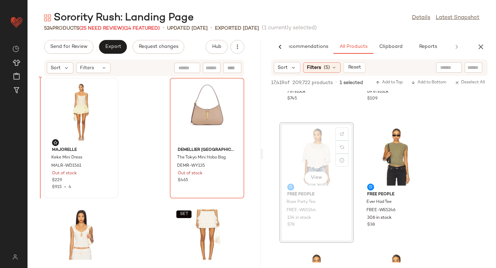
drag, startPoint x: 318, startPoint y: 146, endPoint x: 63, endPoint y: 140, distance: 254.7
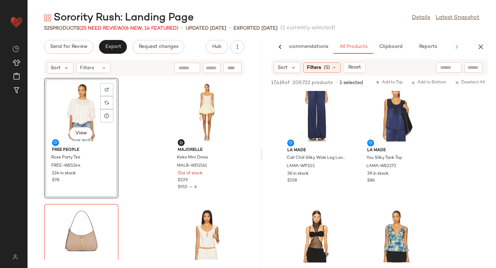
scroll to position [1489, 0]
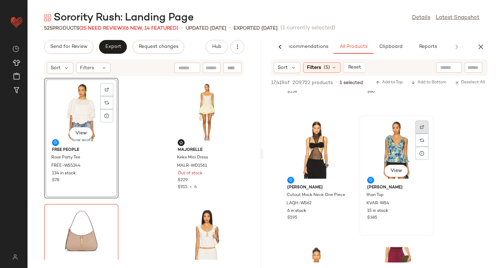
click at [419, 134] on div at bounding box center [422, 140] width 13 height 13
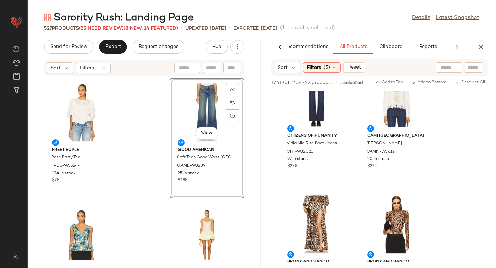
scroll to position [3882, 0]
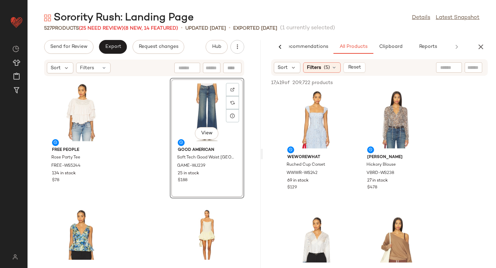
scroll to position [5513, 0]
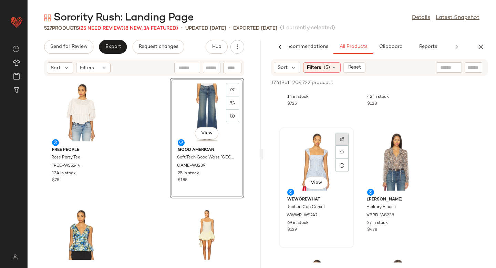
click at [347, 146] on div at bounding box center [342, 152] width 13 height 13
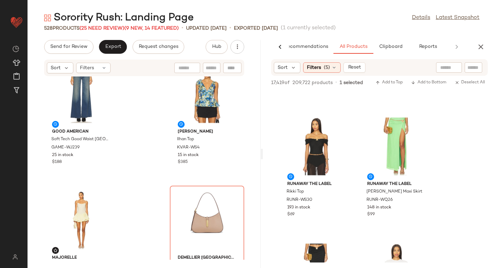
scroll to position [91, 0]
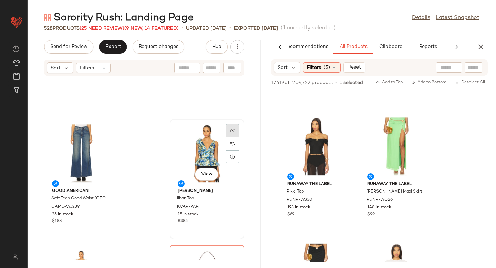
click at [227, 137] on div at bounding box center [232, 143] width 13 height 13
click at [469, 68] on input "text" at bounding box center [474, 67] width 12 height 7
paste input "**********"
type input "**********"
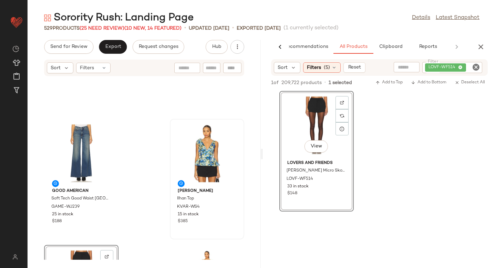
scroll to position [0, 0]
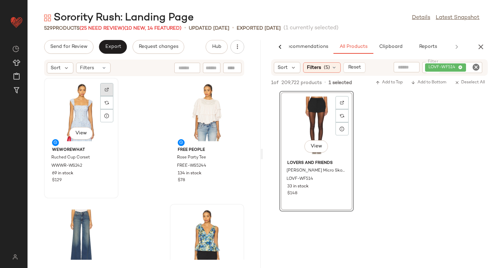
click at [104, 96] on div at bounding box center [106, 102] width 13 height 13
click at [482, 68] on div "LOVF-WF514" at bounding box center [452, 67] width 60 height 11
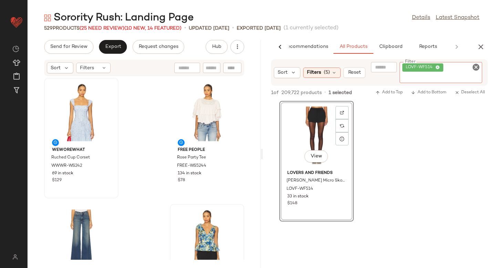
click at [476, 66] on icon "Clear Filter" at bounding box center [476, 67] width 8 height 8
paste input "*********"
type input "*********"
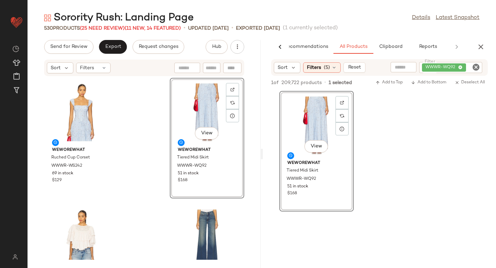
click at [476, 67] on icon "Clear Filter" at bounding box center [476, 67] width 8 height 8
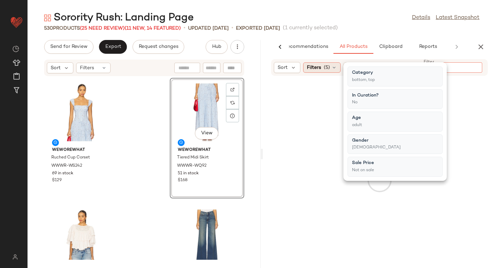
click at [335, 68] on icon at bounding box center [335, 68] width 6 height 6
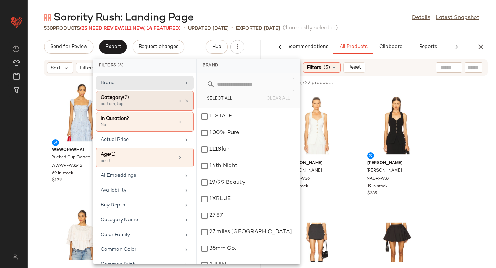
click at [143, 102] on div "bottom, top" at bounding box center [135, 104] width 69 height 6
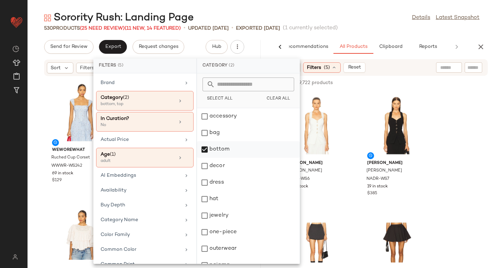
click at [205, 158] on div "bottom" at bounding box center [248, 166] width 103 height 17
click at [204, 191] on div "dress" at bounding box center [248, 199] width 103 height 17
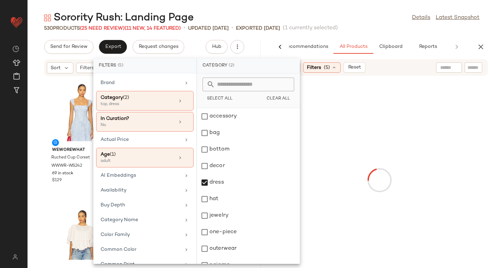
click at [481, 110] on div at bounding box center [379, 180] width 231 height 206
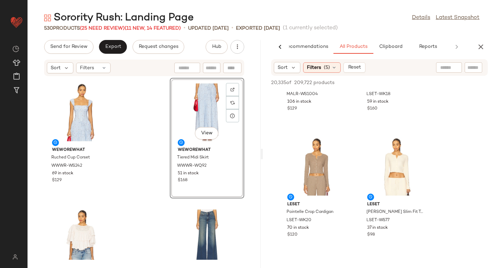
scroll to position [485, 0]
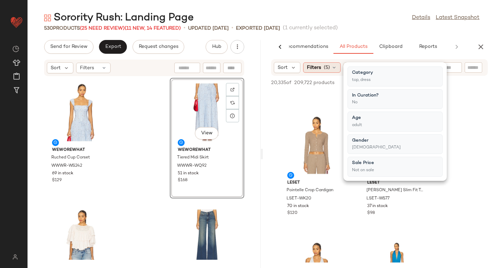
click at [329, 67] on span "(5)" at bounding box center [327, 67] width 6 height 7
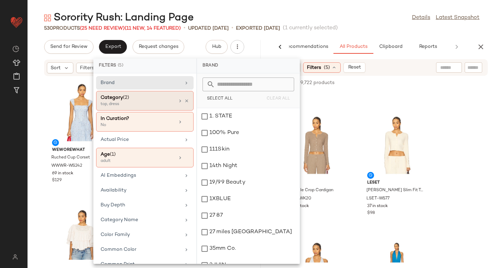
click at [131, 101] on div "top, dress" at bounding box center [135, 104] width 69 height 6
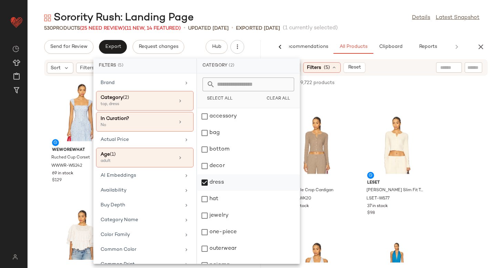
scroll to position [92, 0]
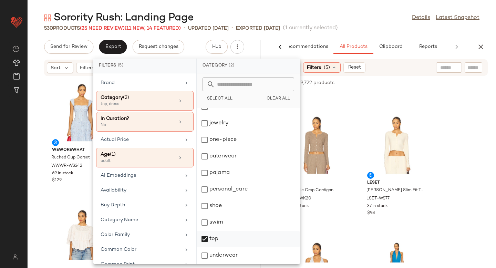
click at [206, 247] on div "top" at bounding box center [248, 255] width 103 height 17
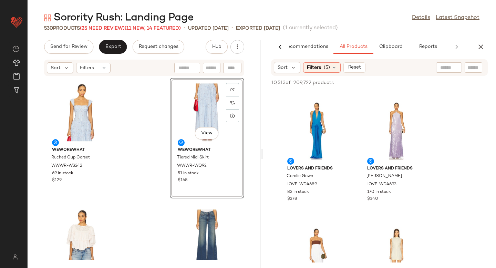
scroll to position [343, 0]
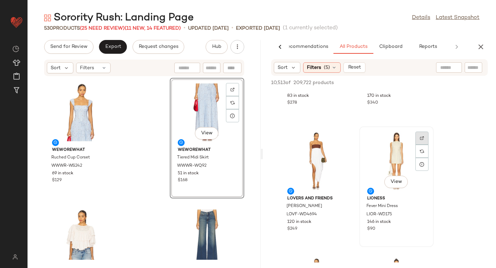
click at [419, 145] on div at bounding box center [422, 151] width 13 height 13
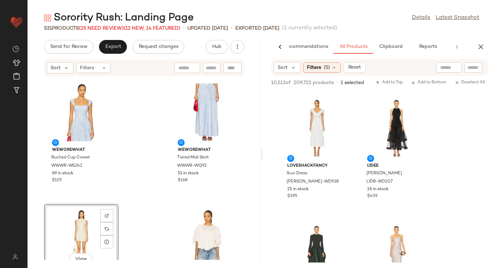
scroll to position [734, 0]
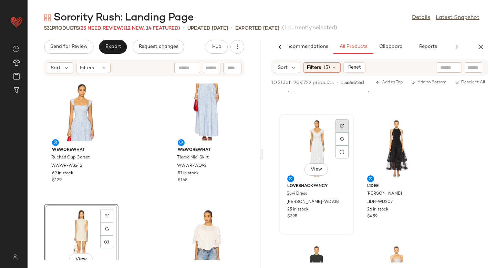
click at [344, 132] on div at bounding box center [342, 138] width 13 height 13
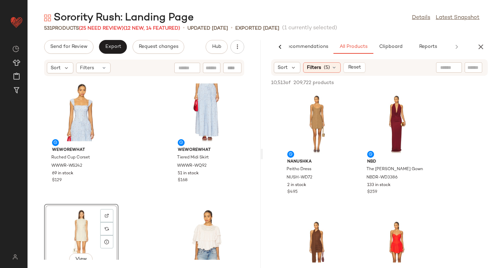
scroll to position [2491, 0]
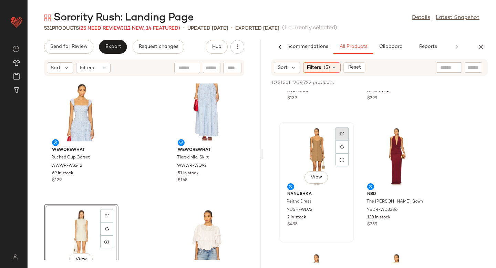
click at [341, 135] on img at bounding box center [342, 134] width 4 height 4
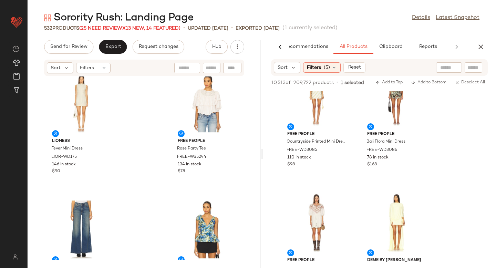
scroll to position [3034, 0]
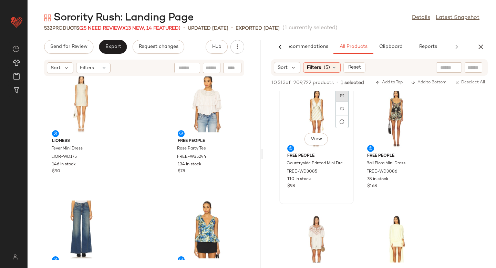
click at [341, 95] on img at bounding box center [342, 95] width 4 height 4
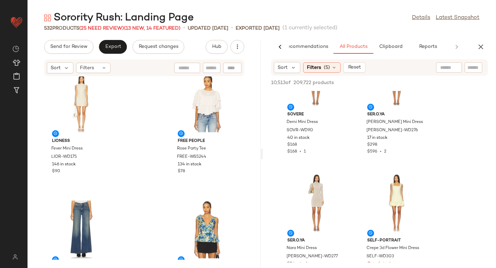
scroll to position [3866, 0]
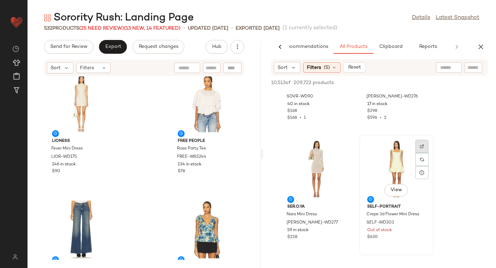
click at [426, 153] on div at bounding box center [422, 159] width 13 height 13
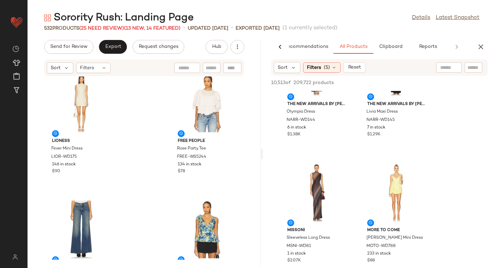
scroll to position [7049, 0]
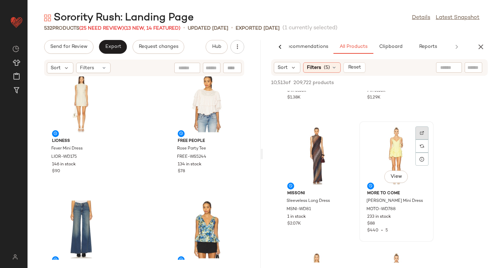
click at [424, 131] on img at bounding box center [422, 133] width 4 height 4
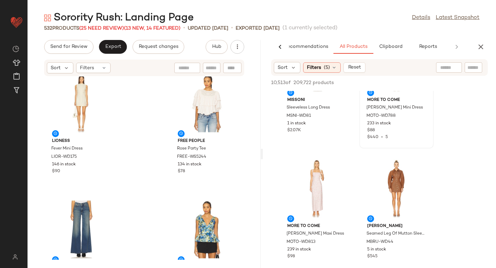
scroll to position [7209, 0]
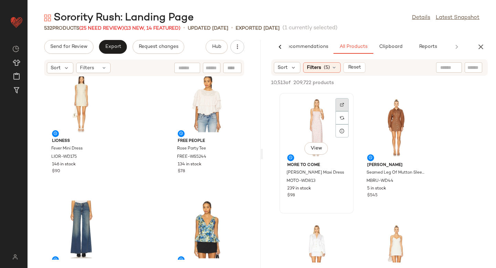
click at [341, 111] on div at bounding box center [342, 117] width 13 height 13
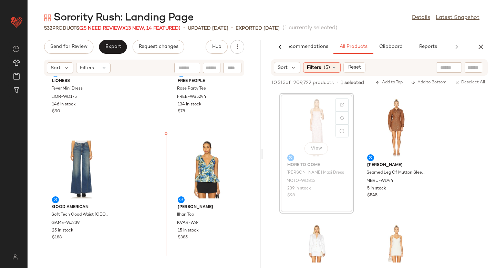
scroll to position [201, 0]
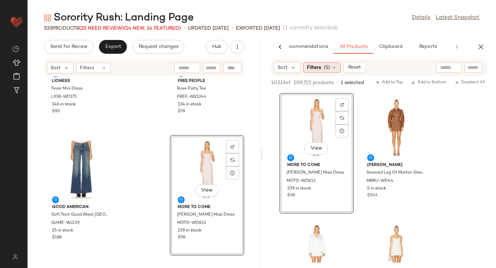
click at [332, 64] on div "Filters (5)" at bounding box center [322, 67] width 38 height 10
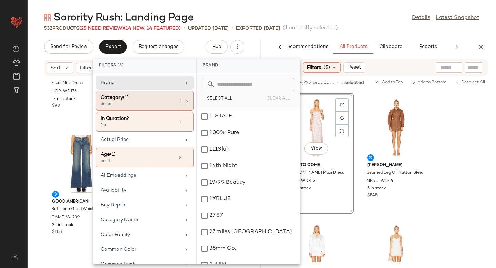
click at [144, 104] on div "dress" at bounding box center [135, 104] width 69 height 6
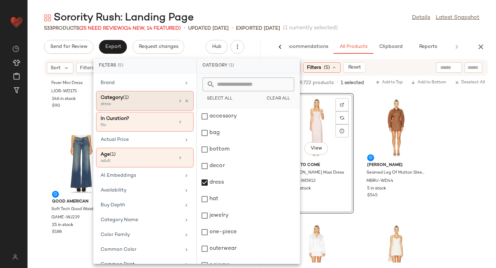
scroll to position [42, 0]
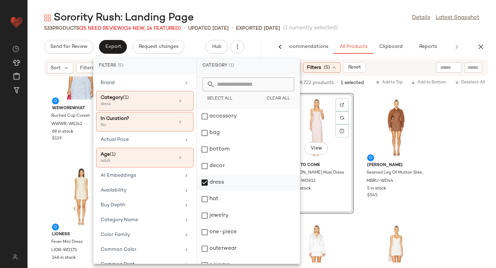
click at [207, 191] on div "dress" at bounding box center [248, 199] width 103 height 17
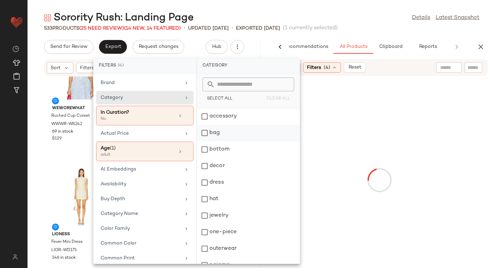
click at [207, 141] on div "bag" at bounding box center [248, 149] width 103 height 17
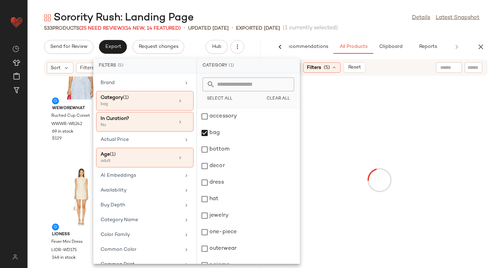
click at [431, 94] on div at bounding box center [379, 180] width 231 height 206
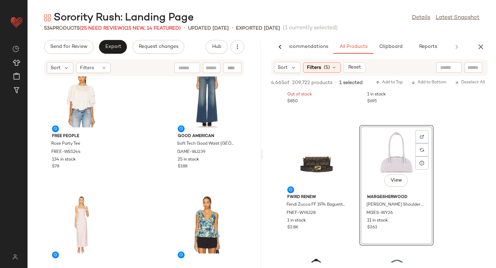
scroll to position [275, 0]
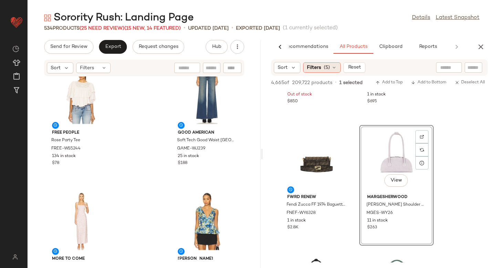
click at [317, 68] on span "Filters" at bounding box center [314, 67] width 14 height 7
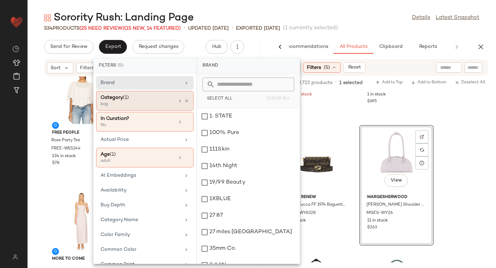
click at [149, 104] on div "bag" at bounding box center [135, 104] width 69 height 6
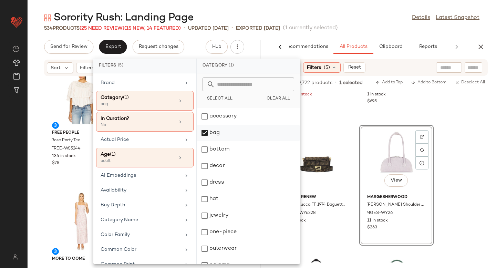
click at [207, 141] on div "bag" at bounding box center [248, 149] width 103 height 17
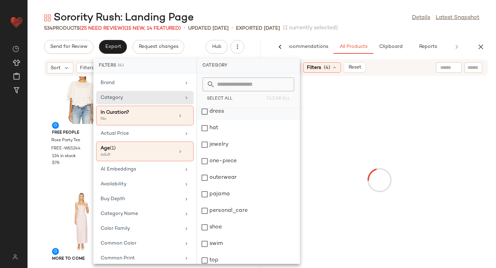
scroll to position [92, 0]
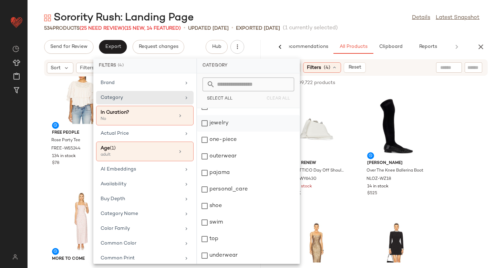
click at [204, 132] on div "jewelry" at bounding box center [248, 140] width 103 height 17
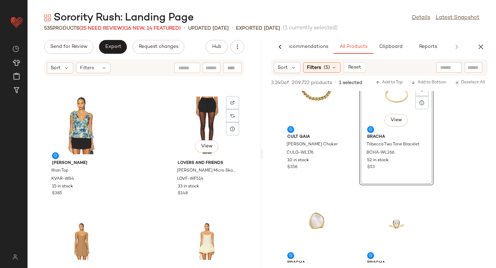
scroll to position [503, 0]
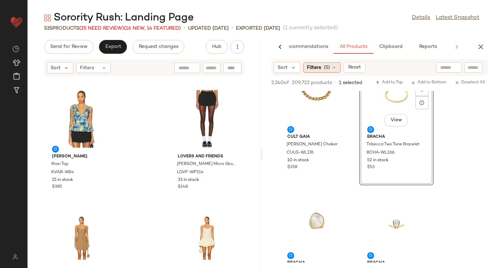
click at [315, 68] on span "Filters" at bounding box center [314, 67] width 14 height 7
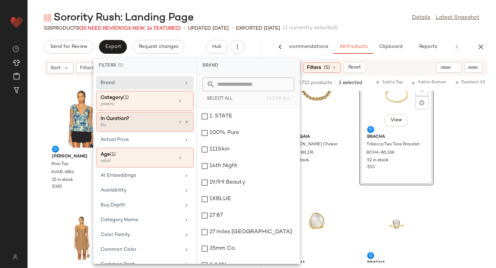
click at [149, 123] on div "No" at bounding box center [135, 125] width 69 height 6
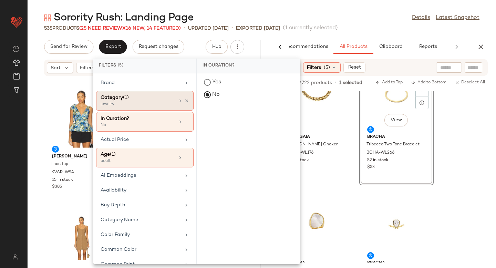
click at [145, 104] on div "jewelry" at bounding box center [135, 104] width 69 height 6
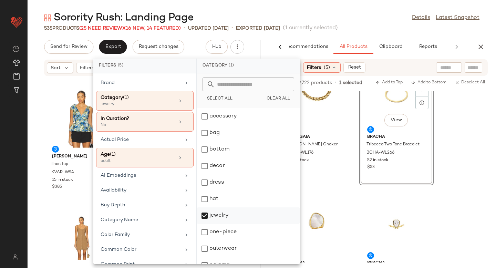
scroll to position [92, 0]
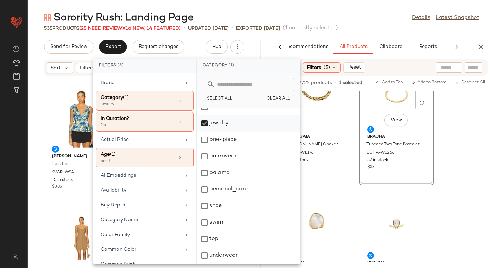
click at [206, 132] on div "jewelry" at bounding box center [248, 140] width 103 height 17
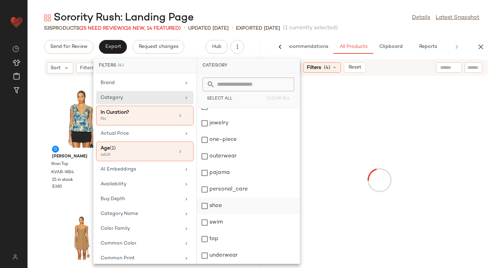
click at [204, 214] on div "shoe" at bounding box center [248, 222] width 103 height 17
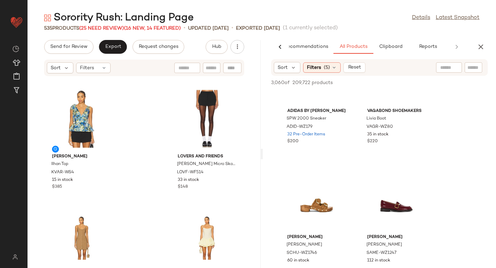
scroll to position [4640, 0]
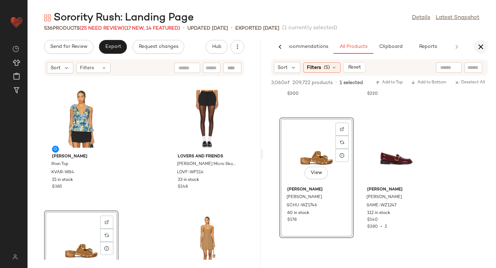
click at [479, 49] on icon "button" at bounding box center [481, 47] width 8 height 8
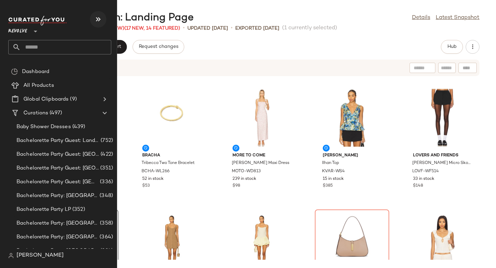
click at [94, 19] on icon "button" at bounding box center [98, 19] width 8 height 8
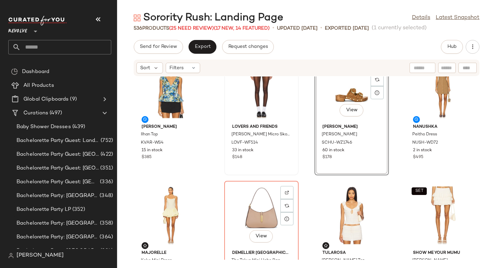
scroll to position [287, 0]
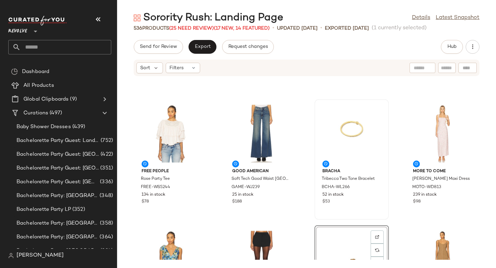
scroll to position [104, 0]
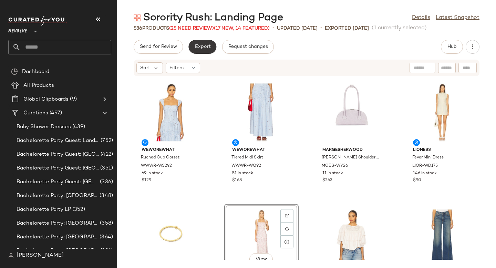
click at [203, 50] on button "Export" at bounding box center [202, 47] width 28 height 14
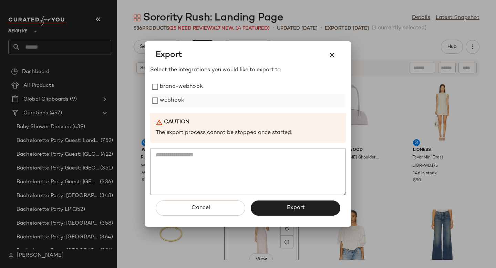
click at [170, 100] on label "webhook" at bounding box center [172, 101] width 24 height 14
click at [296, 207] on span "Export" at bounding box center [295, 208] width 18 height 7
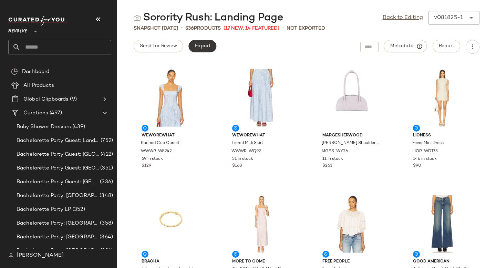
click at [209, 45] on span "Export" at bounding box center [202, 46] width 16 height 6
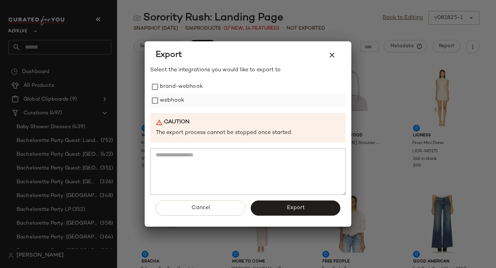
click at [172, 99] on label "webhook" at bounding box center [172, 101] width 24 height 14
click at [297, 213] on button "Export" at bounding box center [296, 208] width 90 height 15
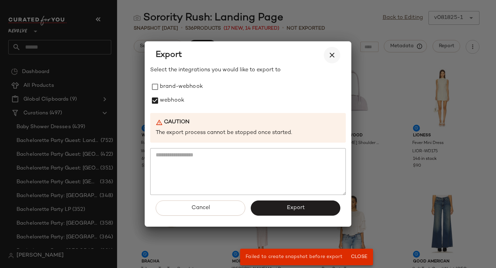
click at [330, 55] on icon "button" at bounding box center [332, 55] width 8 height 8
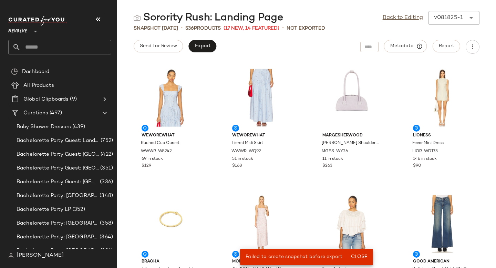
click at [96, 49] on input "text" at bounding box center [66, 47] width 91 height 14
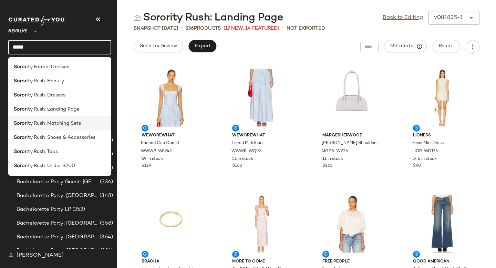
type input "*****"
click at [55, 145] on div "Soror ity Rush: Matching Sets" at bounding box center [59, 152] width 103 height 14
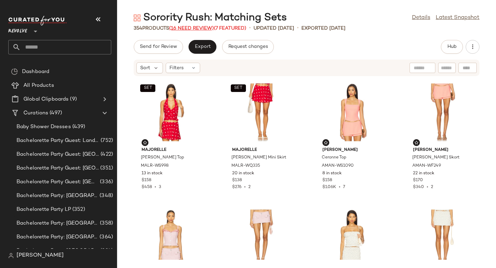
click at [212, 29] on span "(16 Need Review)" at bounding box center [191, 28] width 45 height 5
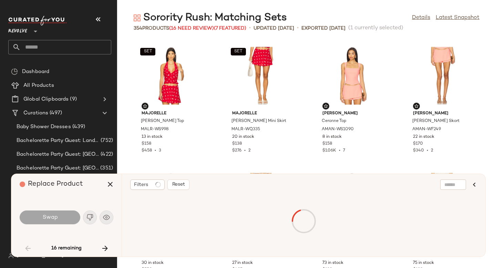
scroll to position [504, 0]
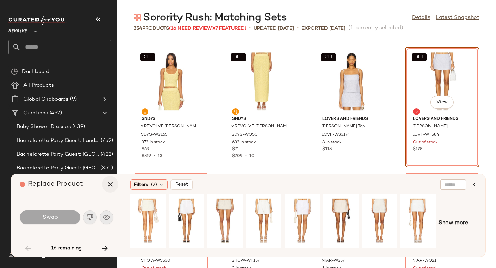
click at [104, 186] on button "button" at bounding box center [110, 184] width 17 height 17
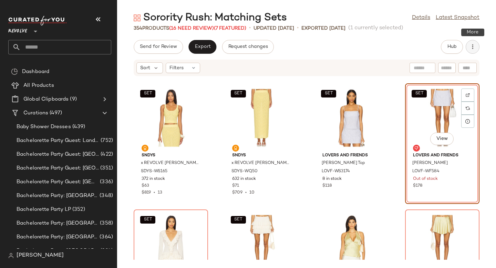
click at [471, 43] on icon "button" at bounding box center [472, 46] width 7 height 7
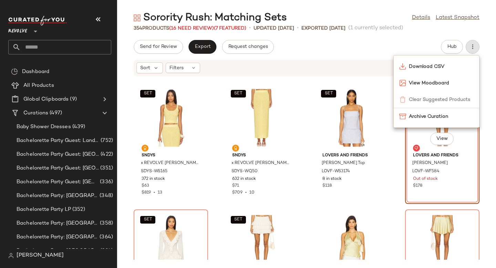
click at [339, 50] on div "Send for Review Export Request changes Hub" at bounding box center [307, 47] width 346 height 14
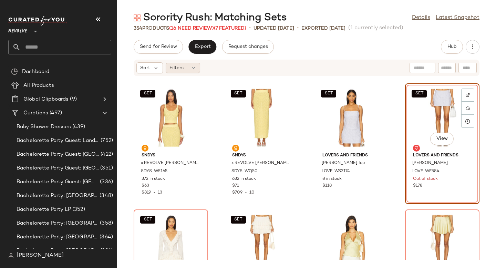
click at [187, 69] on div "Filters" at bounding box center [183, 68] width 34 height 10
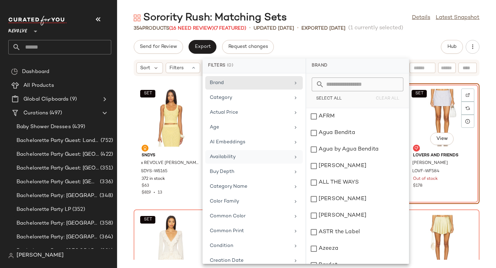
click at [220, 159] on div "Availability" at bounding box center [250, 156] width 80 height 7
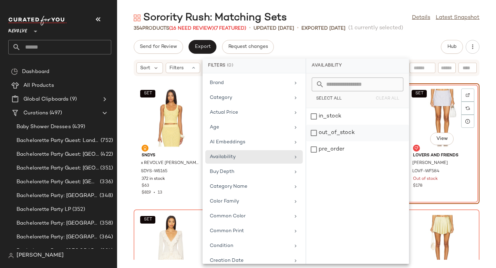
click at [325, 141] on div "out_of_stock" at bounding box center [357, 149] width 103 height 17
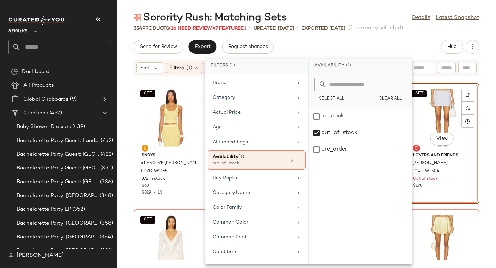
click at [379, 39] on div "Sorority Rush: Matching Sets Details Latest Snapshot 354 Products (16 Need Revi…" at bounding box center [306, 139] width 379 height 257
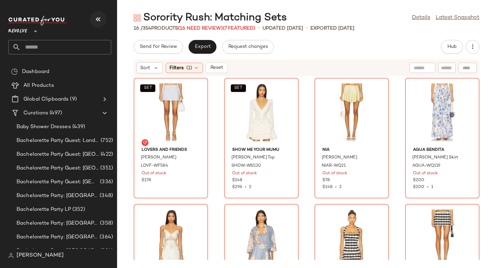
click at [97, 19] on icon "button" at bounding box center [98, 19] width 8 height 8
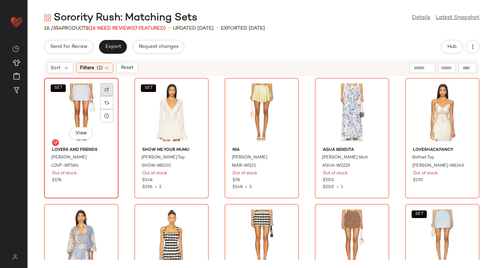
click at [112, 96] on div at bounding box center [106, 102] width 13 height 13
click at [68, 166] on span "LOVF-WF584" at bounding box center [64, 166] width 27 height 6
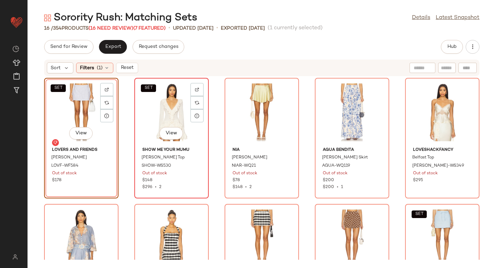
click at [195, 89] on img at bounding box center [197, 90] width 4 height 4
click at [165, 106] on div "SET View" at bounding box center [172, 112] width 70 height 64
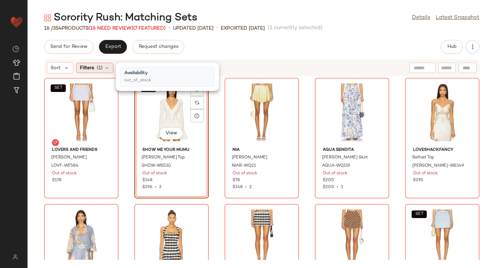
click at [110, 68] on div "Filters (1)" at bounding box center [94, 68] width 37 height 10
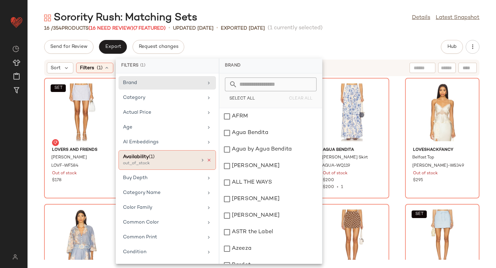
click at [207, 162] on icon at bounding box center [209, 160] width 5 height 5
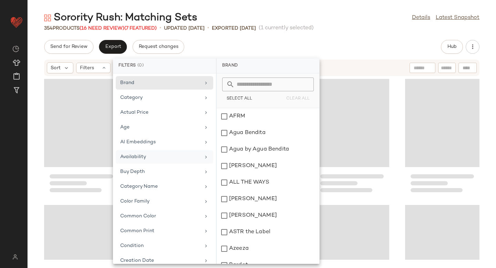
click at [340, 35] on div "Sorority Rush: Matching Sets Details Latest Snapshot 354 Products (16 Need Revi…" at bounding box center [262, 139] width 469 height 257
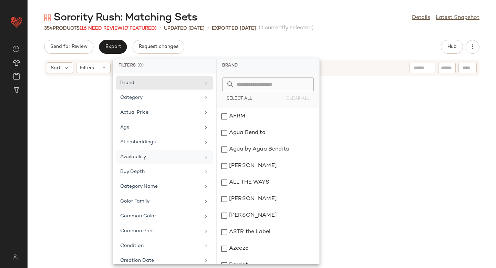
scroll to position [504, 0]
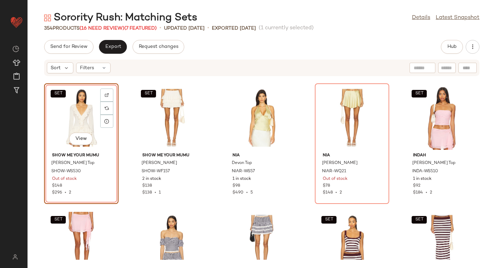
click at [89, 110] on div "SET View" at bounding box center [82, 118] width 70 height 64
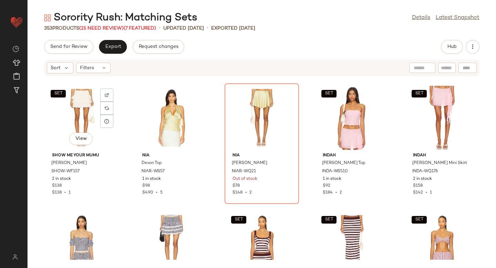
click at [89, 110] on div "SET View" at bounding box center [82, 118] width 70 height 64
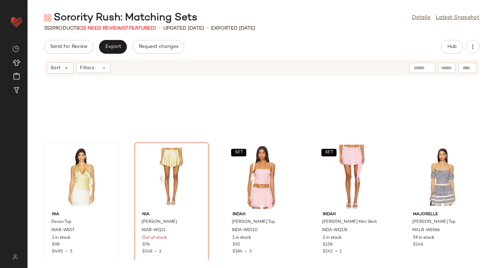
scroll to position [436, 0]
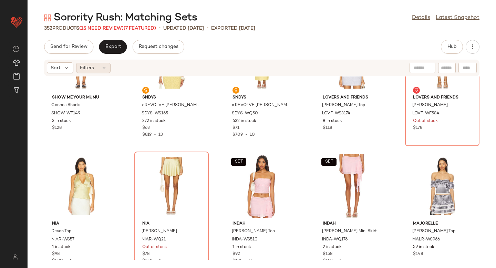
click at [105, 65] on icon at bounding box center [104, 68] width 6 height 6
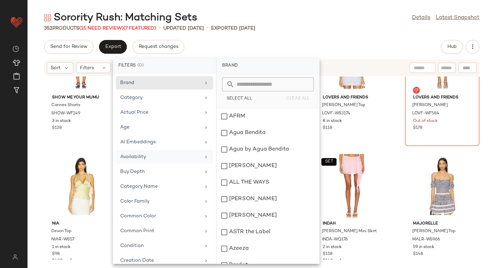
click at [143, 158] on div "Availability" at bounding box center [160, 156] width 80 height 7
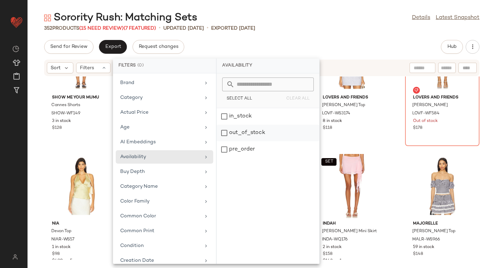
click at [230, 141] on div "out_of_stock" at bounding box center [268, 149] width 103 height 17
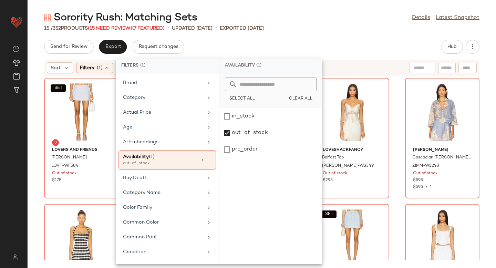
click at [330, 24] on div "Sorority Rush: Matching Sets Details Latest Snapshot" at bounding box center [262, 18] width 469 height 14
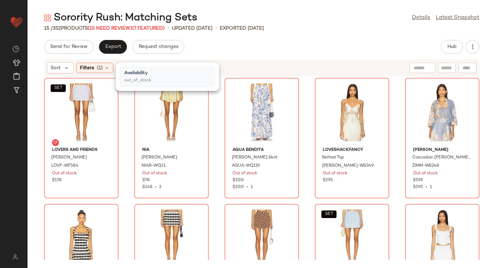
click at [330, 24] on div "Sorority Rush: Matching Sets Details Latest Snapshot" at bounding box center [262, 18] width 469 height 14
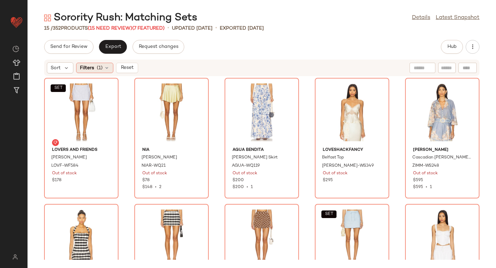
click at [105, 66] on icon at bounding box center [107, 68] width 6 height 6
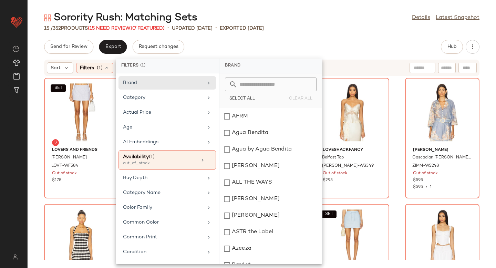
click at [360, 33] on div "Sorority Rush: Matching Sets Details Latest Snapshot 15 / 352 Products (15 Need…" at bounding box center [262, 139] width 469 height 257
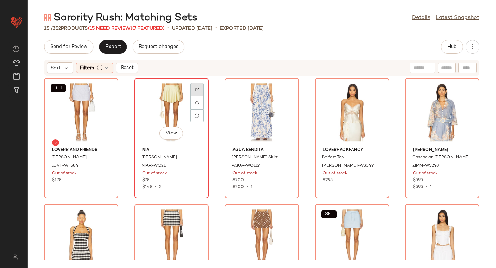
click at [194, 96] on div at bounding box center [197, 102] width 13 height 13
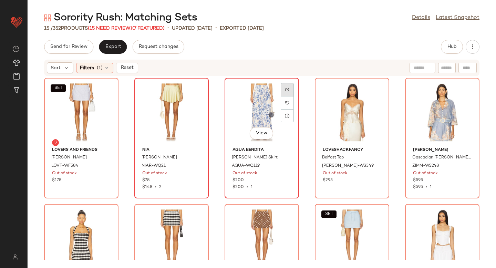
click at [285, 91] on img at bounding box center [287, 90] width 4 height 4
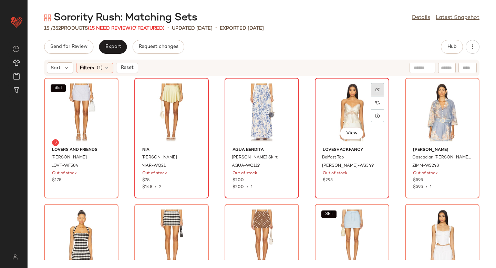
click at [377, 96] on div at bounding box center [377, 102] width 13 height 13
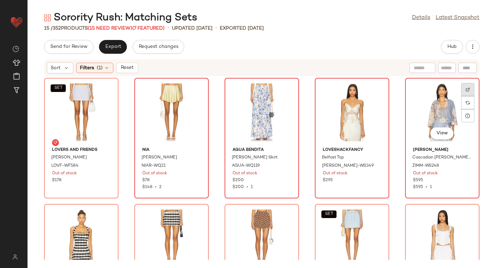
click at [461, 96] on div at bounding box center [467, 102] width 13 height 13
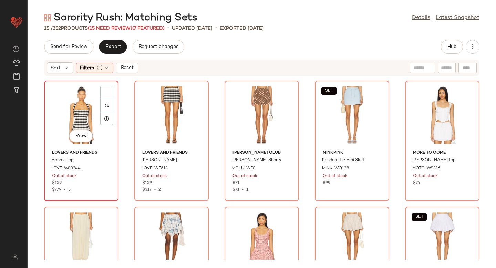
scroll to position [129, 0]
click at [110, 99] on div at bounding box center [106, 105] width 13 height 13
click at [75, 168] on span "LOVF-WS3244" at bounding box center [65, 169] width 29 height 6
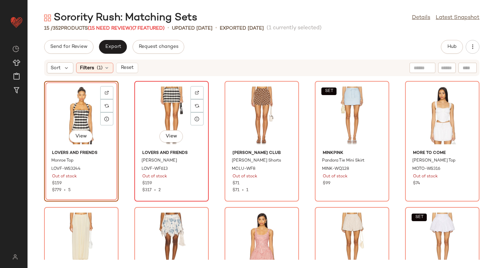
click at [201, 99] on div at bounding box center [197, 105] width 13 height 13
click at [150, 171] on span "LOVF-WF613" at bounding box center [155, 169] width 26 height 6
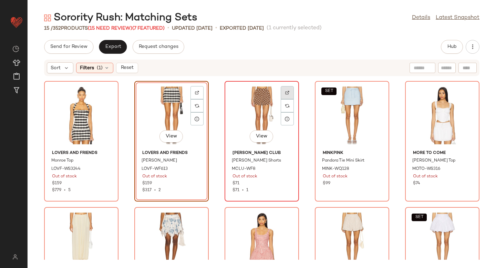
click at [288, 99] on div at bounding box center [287, 105] width 13 height 13
click at [256, 106] on div "View" at bounding box center [262, 115] width 70 height 64
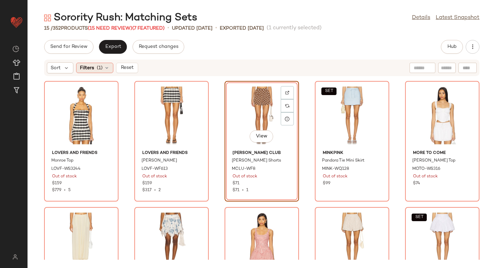
click at [86, 71] on span "Filters" at bounding box center [87, 67] width 14 height 7
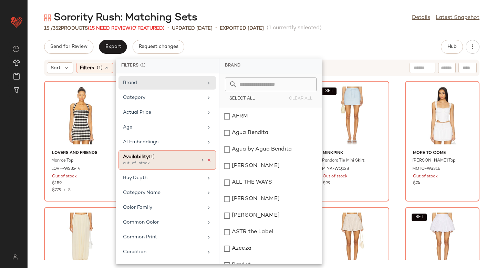
click at [207, 158] on icon at bounding box center [209, 160] width 5 height 5
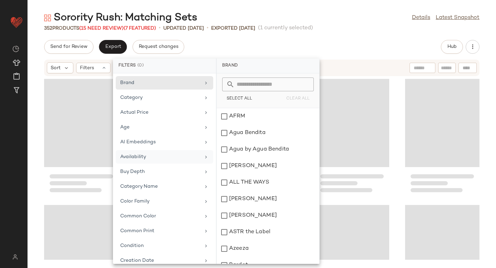
scroll to position [2018, 0]
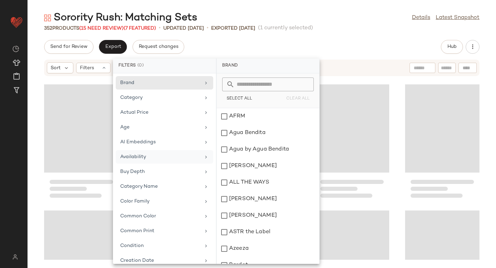
click at [349, 50] on div "Send for Review Export Request changes Hub" at bounding box center [262, 47] width 436 height 14
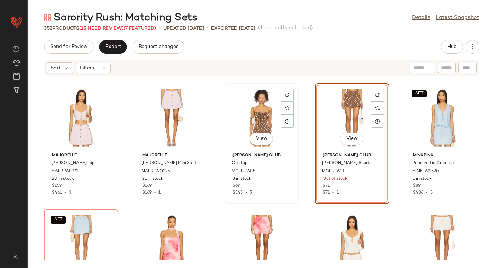
click at [258, 104] on div "View" at bounding box center [262, 118] width 70 height 64
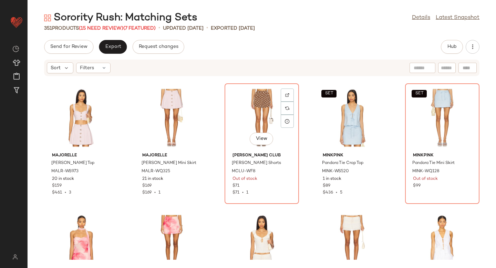
click at [258, 104] on div "View" at bounding box center [262, 118] width 70 height 64
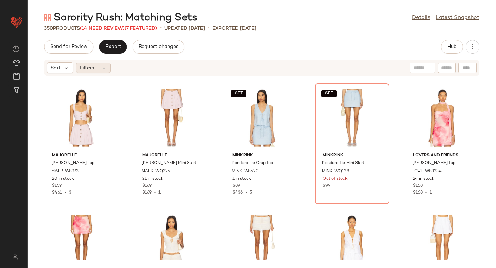
click at [100, 71] on div "Filters" at bounding box center [93, 68] width 34 height 10
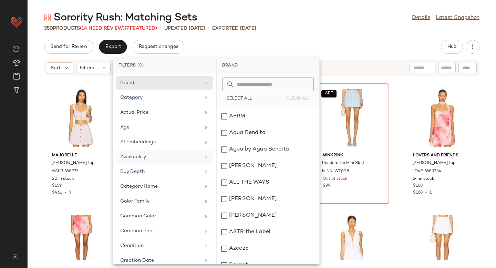
click at [141, 157] on div "Availability" at bounding box center [160, 156] width 80 height 7
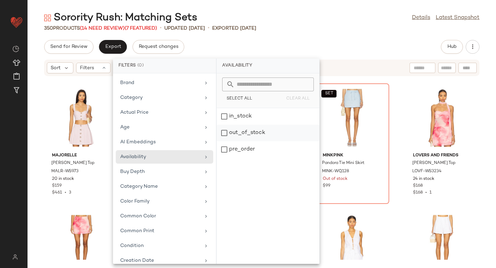
click at [230, 141] on div "out_of_stock" at bounding box center [268, 149] width 103 height 17
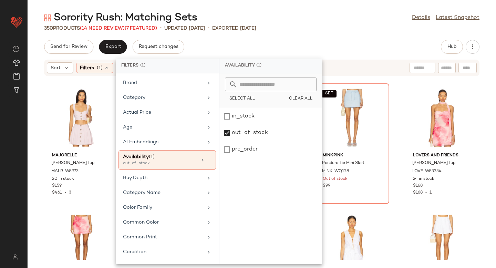
click at [349, 34] on div "Sorority Rush: Matching Sets Details Latest Snapshot 350 Products (14 Need Revi…" at bounding box center [262, 139] width 469 height 257
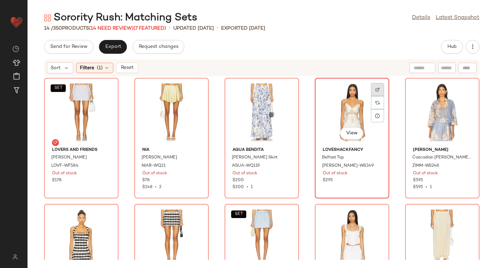
click at [379, 96] on div at bounding box center [377, 102] width 13 height 13
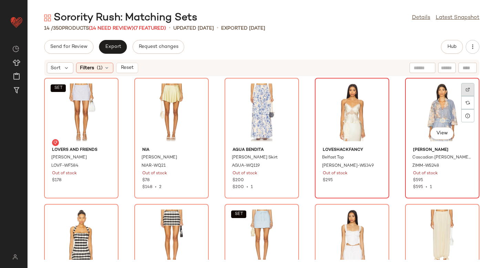
click at [466, 89] on img at bounding box center [468, 90] width 4 height 4
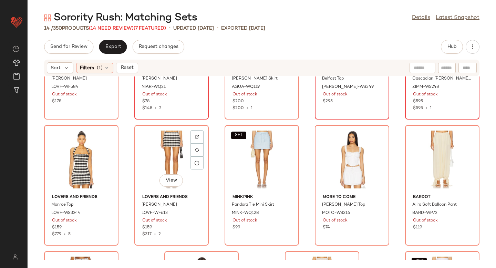
scroll to position [96, 0]
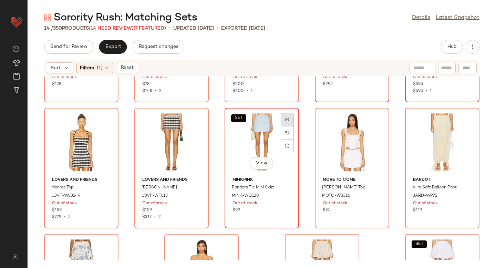
click at [286, 126] on div at bounding box center [287, 132] width 13 height 13
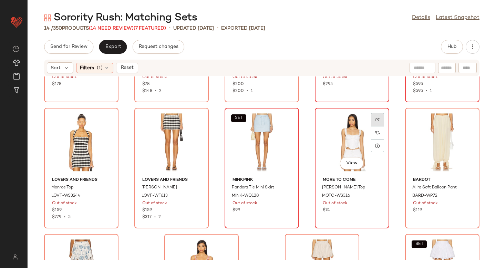
click at [376, 121] on img at bounding box center [378, 120] width 4 height 4
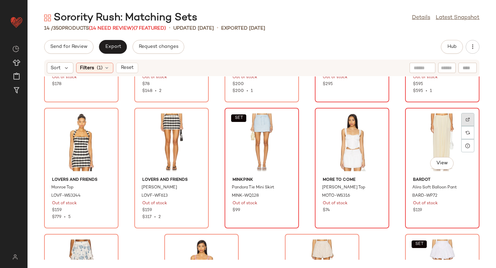
click at [467, 126] on div at bounding box center [467, 132] width 13 height 13
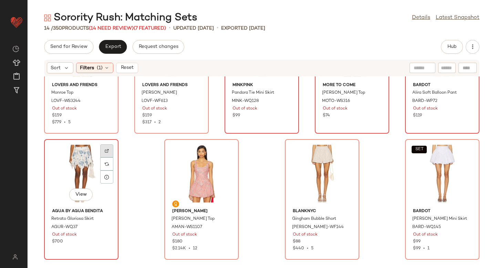
click at [103, 157] on div at bounding box center [106, 163] width 13 height 13
click at [225, 150] on img at bounding box center [227, 151] width 4 height 4
click at [346, 150] on img at bounding box center [348, 151] width 4 height 4
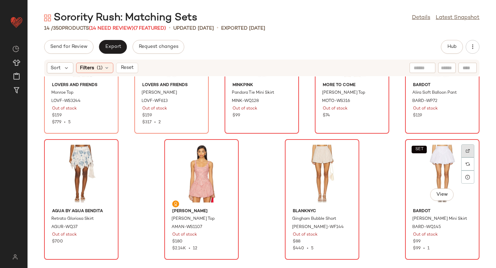
click at [466, 150] on img at bounding box center [468, 151] width 4 height 4
click at [103, 64] on div "Filters (1)" at bounding box center [94, 68] width 37 height 10
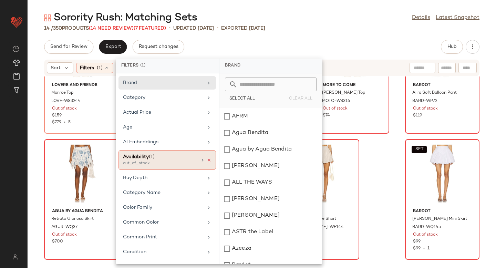
click at [207, 158] on icon at bounding box center [209, 160] width 5 height 5
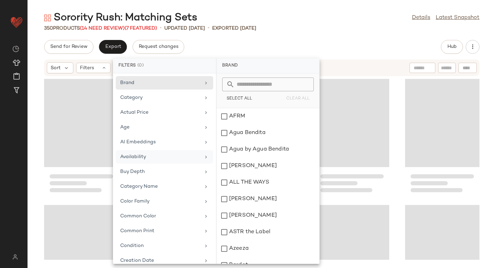
click at [393, 26] on div "350 Products (14 Need Review) (7 Featured) • updated Aug 18th • Exported Aug 8th" at bounding box center [262, 28] width 469 height 7
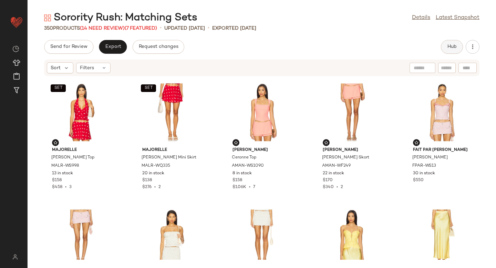
click at [449, 46] on span "Hub" at bounding box center [452, 47] width 10 height 6
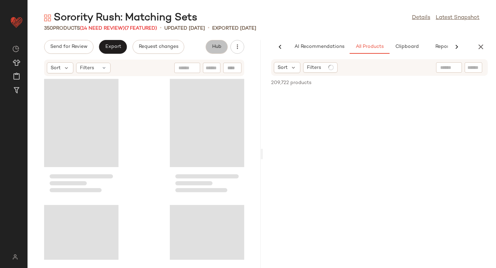
scroll to position [0, 16]
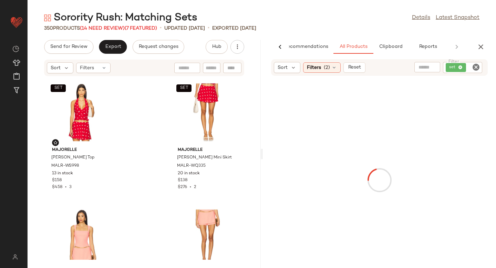
click at [478, 68] on icon "Clear Filter" at bounding box center [476, 67] width 8 height 8
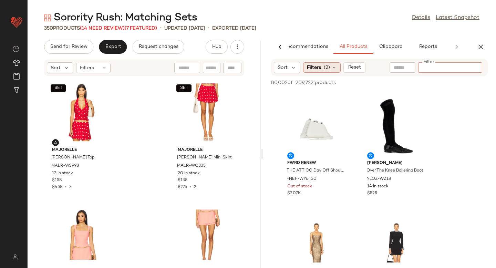
click at [324, 69] on span "(2)" at bounding box center [327, 67] width 6 height 7
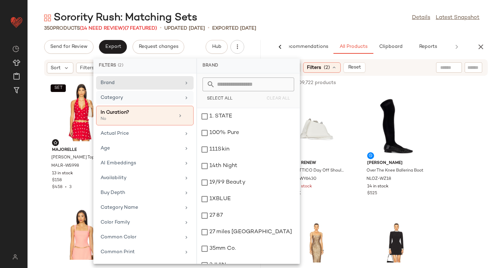
click at [151, 100] on div "Category" at bounding box center [141, 97] width 80 height 7
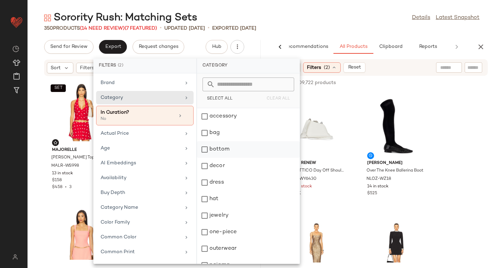
click at [206, 158] on div "bottom" at bounding box center [248, 166] width 103 height 17
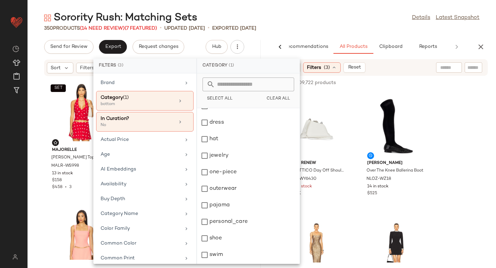
scroll to position [92, 0]
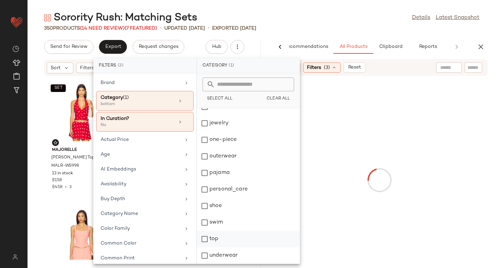
click at [204, 247] on div "top" at bounding box center [248, 255] width 103 height 17
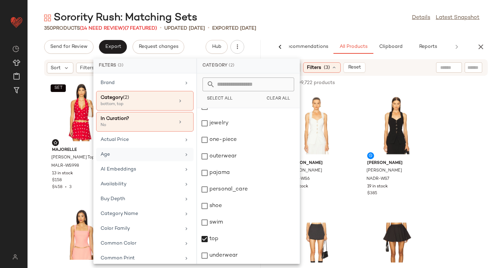
click at [142, 155] on div "Age" at bounding box center [141, 154] width 80 height 7
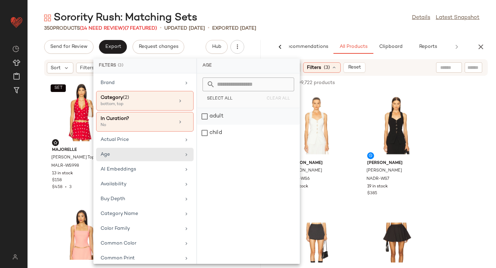
click at [227, 125] on div "adult" at bounding box center [248, 133] width 103 height 17
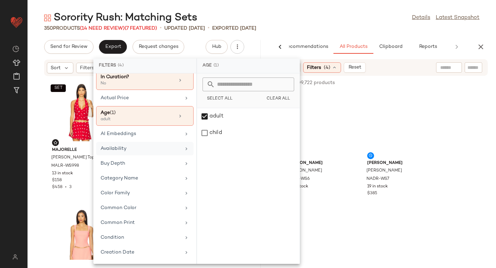
scroll to position [80, 0]
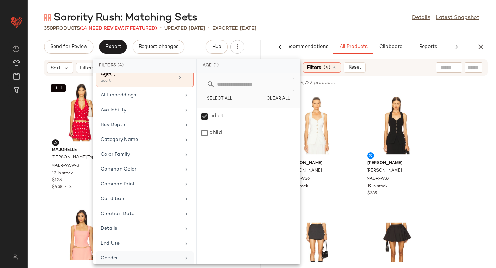
click at [115, 255] on div "Gender" at bounding box center [141, 258] width 80 height 7
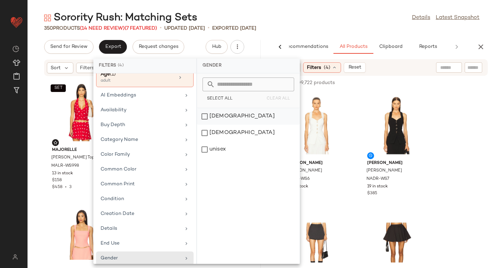
click at [214, 125] on div "female" at bounding box center [248, 133] width 103 height 17
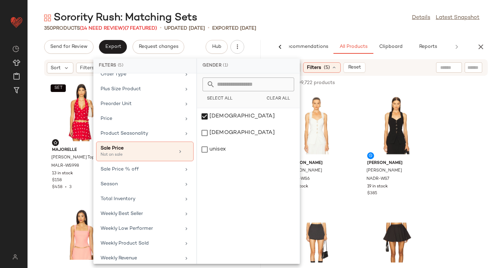
scroll to position [350, 0]
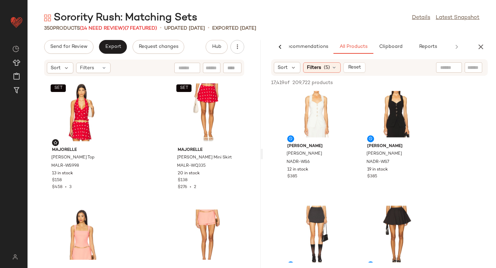
scroll to position [0, 0]
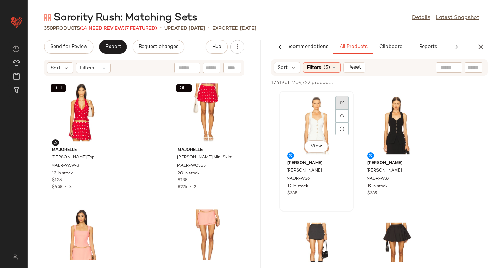
click at [343, 102] on img at bounding box center [342, 103] width 4 height 4
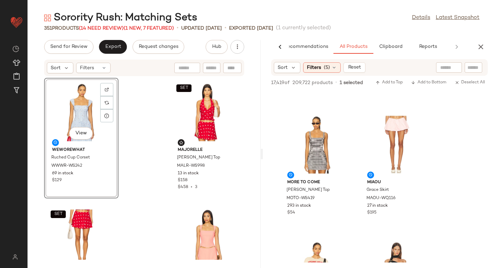
scroll to position [7850, 0]
click at [421, 120] on img at bounding box center [422, 122] width 4 height 4
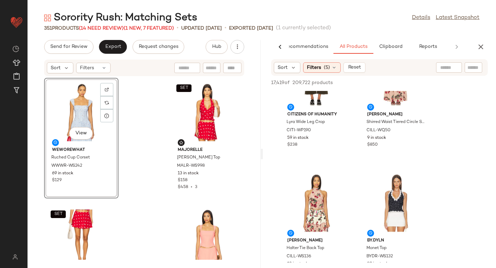
scroll to position [10425, 0]
click at [345, 186] on div at bounding box center [342, 192] width 13 height 13
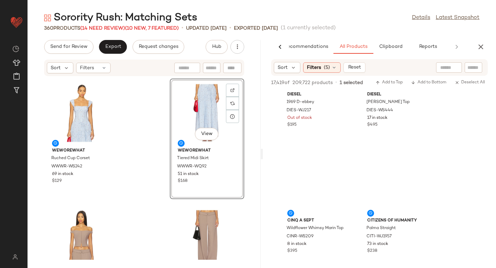
scroll to position [25714, 0]
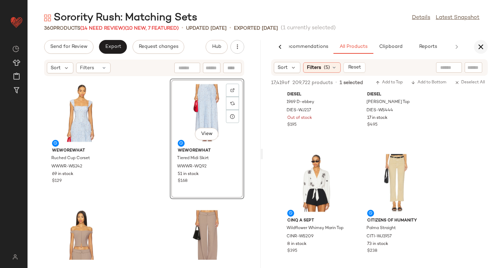
click at [485, 45] on icon "button" at bounding box center [481, 47] width 8 height 8
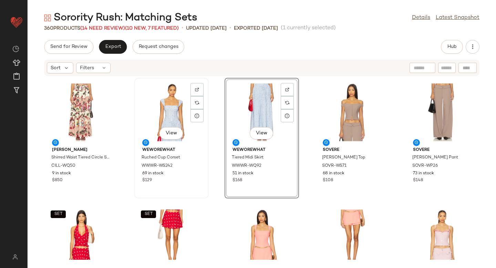
scroll to position [0, 0]
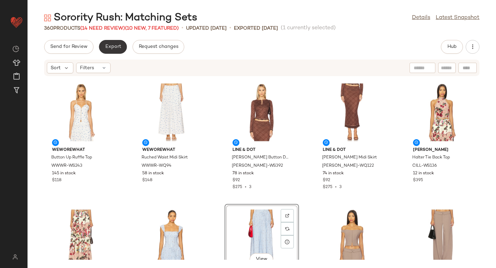
click at [119, 45] on span "Export" at bounding box center [113, 47] width 16 height 6
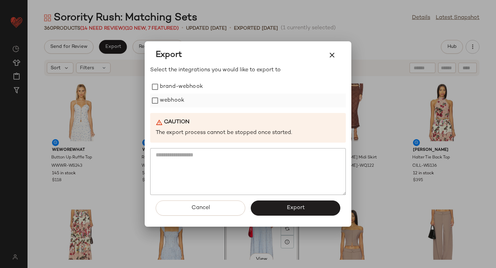
click at [166, 97] on label "webhook" at bounding box center [172, 101] width 24 height 14
click at [259, 202] on button "Export" at bounding box center [296, 208] width 90 height 15
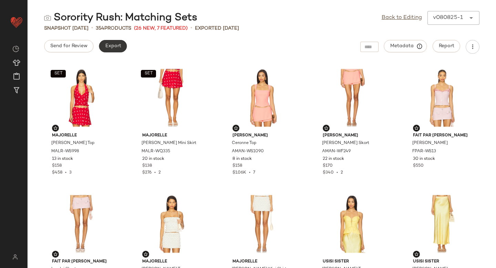
click at [103, 44] on button "Export" at bounding box center [113, 46] width 28 height 12
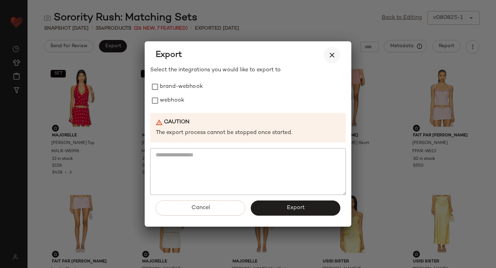
click at [326, 58] on button "button" at bounding box center [332, 55] width 17 height 17
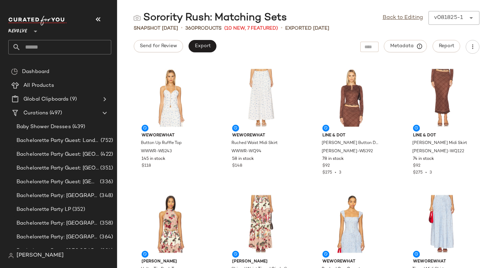
click at [315, 45] on div "Send for Review Export Metadata Report" at bounding box center [306, 47] width 379 height 14
click at [58, 44] on input "text" at bounding box center [66, 47] width 91 height 14
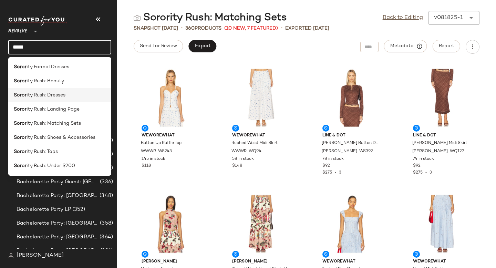
type input "*****"
click at [57, 94] on span "ity Rush: Dresses" at bounding box center [46, 95] width 39 height 7
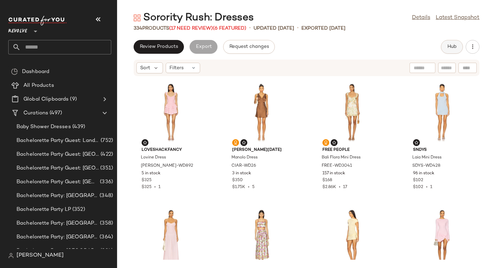
click at [452, 50] on button "Hub" at bounding box center [452, 47] width 22 height 14
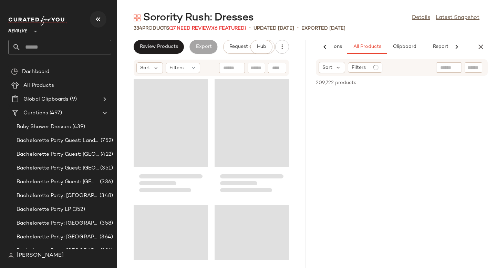
scroll to position [0, 47]
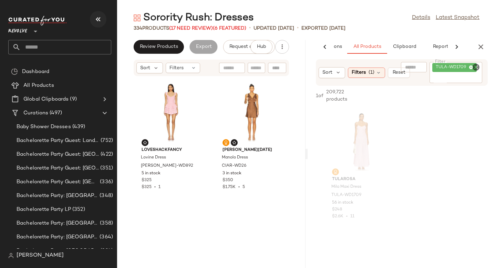
click at [99, 18] on icon "button" at bounding box center [98, 19] width 8 height 8
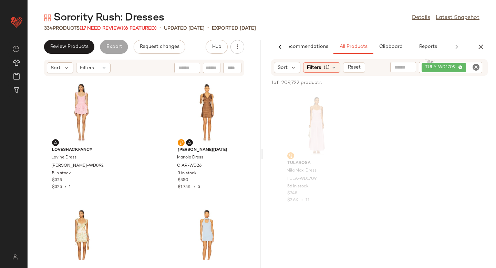
click at [474, 68] on icon "Clear Filter" at bounding box center [476, 67] width 8 height 8
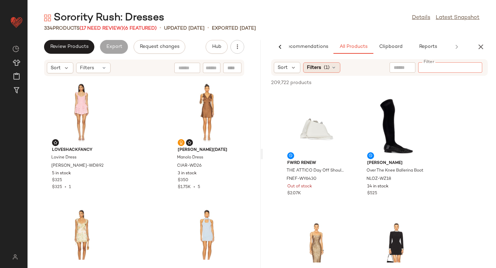
click at [311, 68] on span "Filters" at bounding box center [314, 67] width 14 height 7
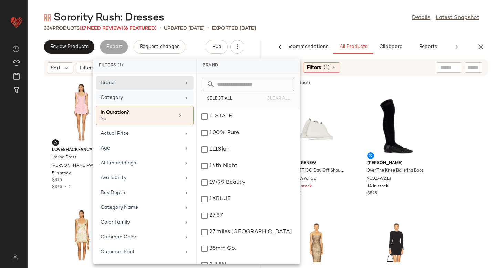
click at [131, 99] on div "Category" at bounding box center [141, 97] width 80 height 7
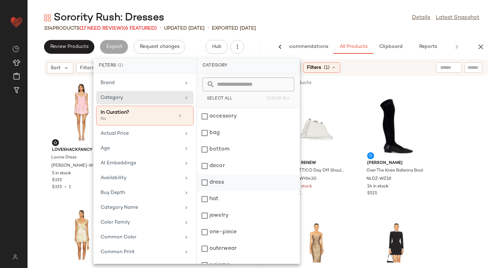
click at [208, 191] on div "dress" at bounding box center [248, 199] width 103 height 17
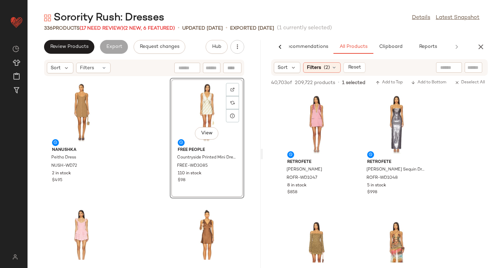
scroll to position [4401, 0]
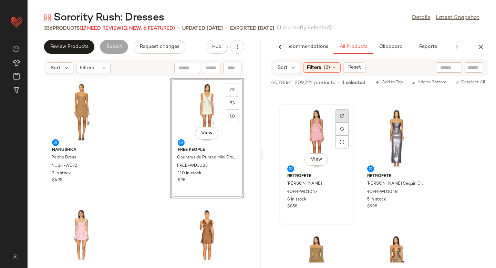
click at [342, 114] on img at bounding box center [342, 116] width 4 height 4
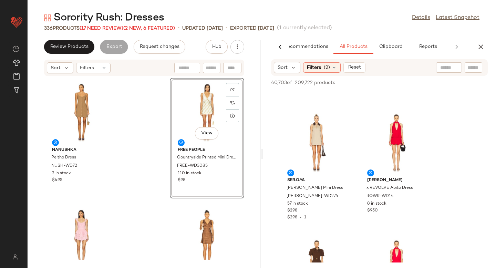
scroll to position [5259, 0]
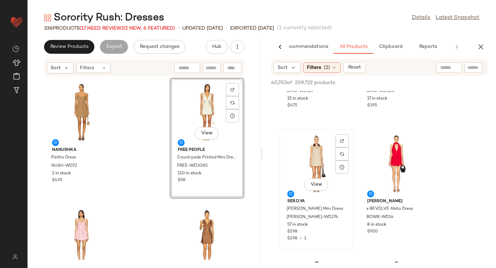
click at [335, 137] on div "View" at bounding box center [317, 164] width 70 height 64
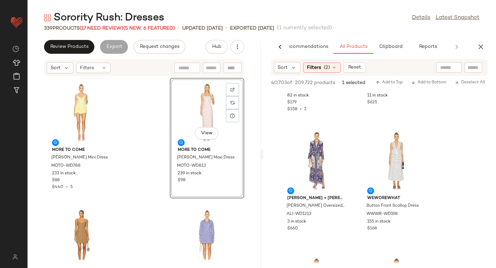
scroll to position [8492, 0]
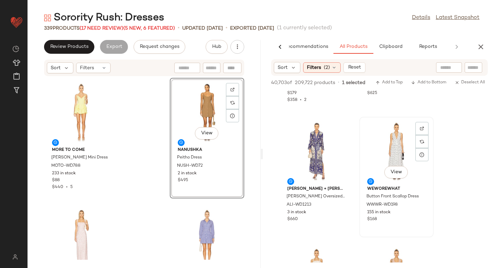
scroll to position [8502, 0]
click at [424, 135] on div at bounding box center [422, 141] width 13 height 13
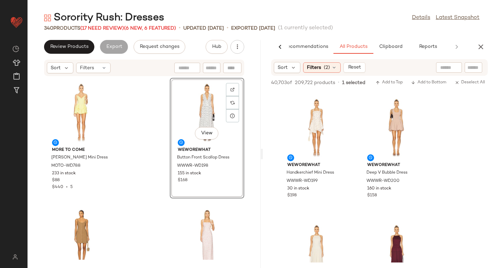
scroll to position [8663, 0]
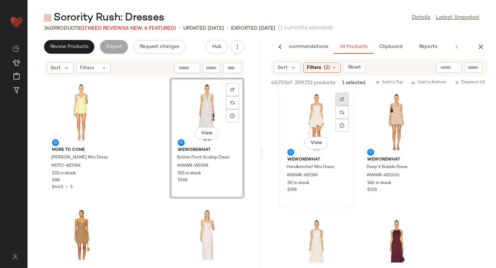
click at [345, 106] on div at bounding box center [342, 112] width 13 height 13
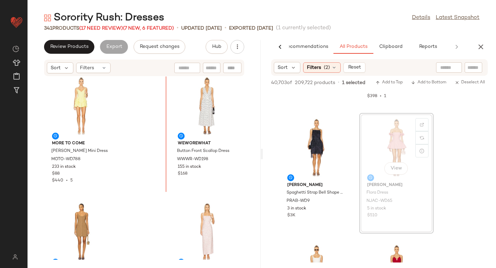
scroll to position [0, 0]
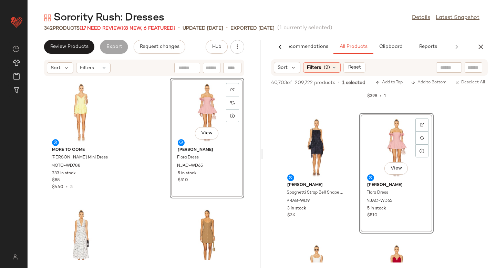
click at [141, 142] on div "MORE TO COME Aurelia Mini Dress MOTO-WD788 233 in stock $88 $440 • 5 View Nana …" at bounding box center [144, 168] width 233 height 183
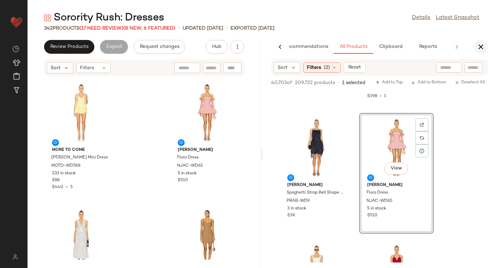
click at [486, 50] on button "button" at bounding box center [481, 47] width 14 height 14
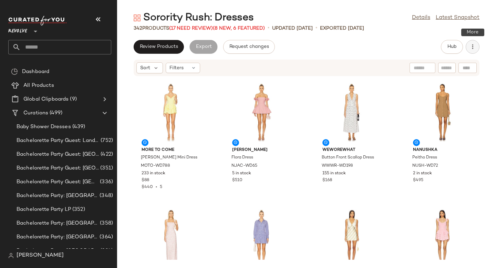
click at [479, 48] on button "button" at bounding box center [473, 47] width 14 height 14
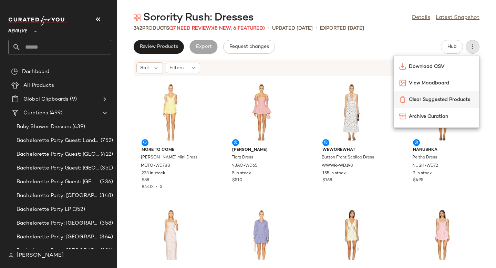
click at [443, 101] on span "Clear Suggested Products" at bounding box center [441, 99] width 65 height 7
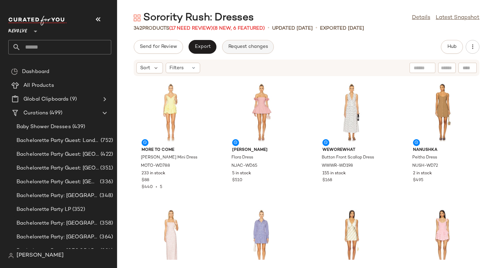
click at [256, 45] on span "Request changes" at bounding box center [248, 47] width 40 height 6
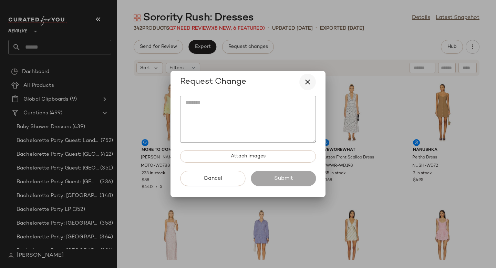
click at [305, 85] on icon "button" at bounding box center [308, 82] width 8 height 8
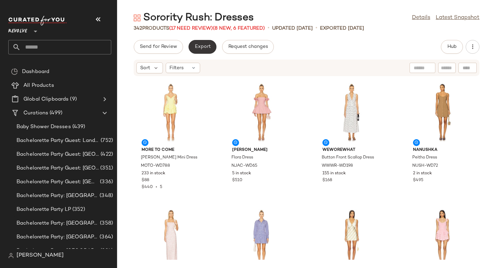
click at [190, 43] on button "Export" at bounding box center [202, 47] width 28 height 14
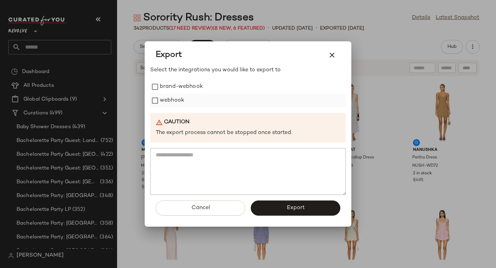
click at [166, 101] on label "webhook" at bounding box center [172, 101] width 24 height 14
click at [295, 203] on button "Export" at bounding box center [296, 208] width 90 height 15
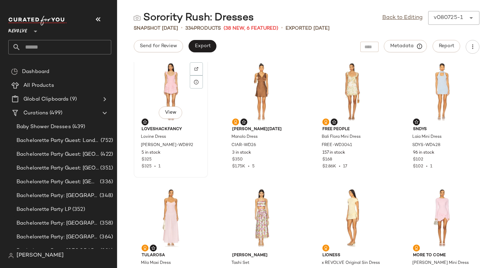
click at [178, 83] on div "View" at bounding box center [171, 92] width 70 height 64
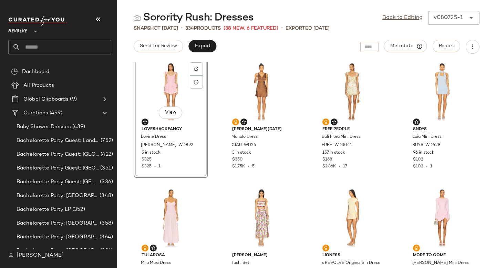
click at [178, 83] on div "View" at bounding box center [171, 92] width 70 height 64
click at [240, 78] on div "View" at bounding box center [262, 92] width 70 height 64
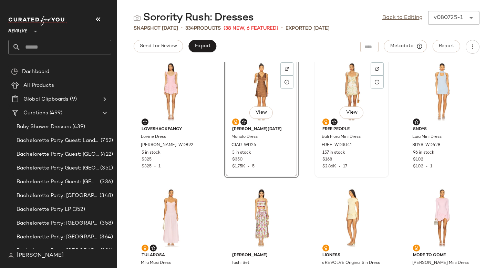
click at [345, 85] on div "View" at bounding box center [352, 92] width 70 height 64
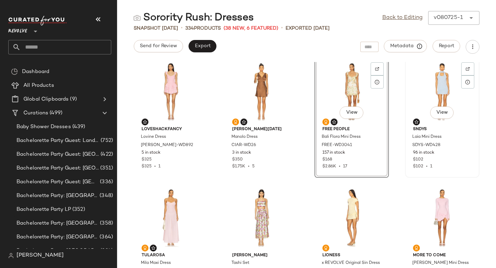
click at [414, 85] on div "View" at bounding box center [443, 92] width 70 height 64
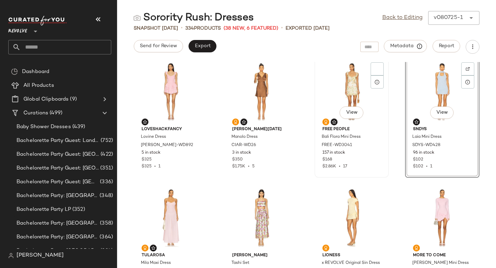
click at [338, 89] on div "View" at bounding box center [352, 92] width 70 height 64
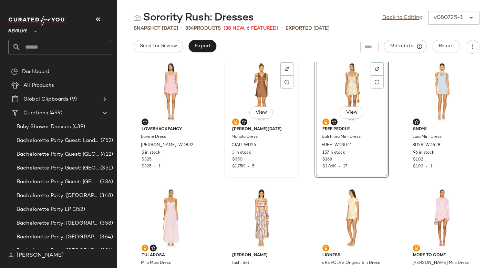
click at [273, 78] on div "View" at bounding box center [262, 92] width 70 height 64
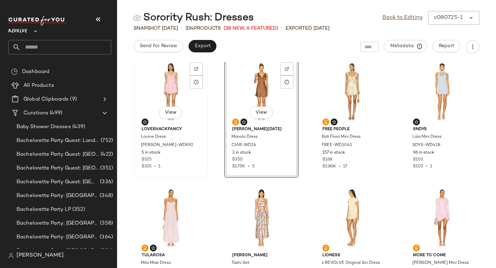
click at [186, 67] on div "View" at bounding box center [171, 92] width 70 height 64
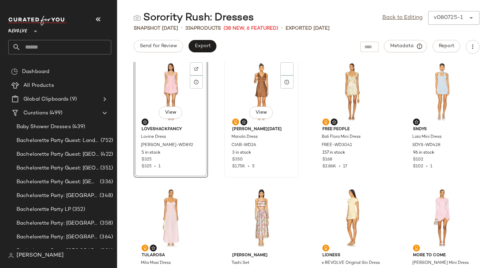
click at [260, 72] on div "View" at bounding box center [262, 92] width 70 height 64
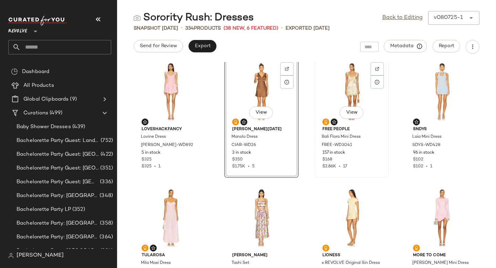
click at [334, 84] on div "View" at bounding box center [352, 92] width 70 height 64
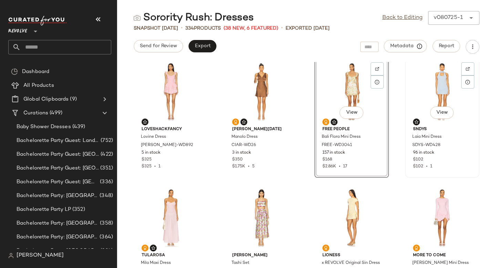
click at [429, 86] on div "View" at bounding box center [443, 92] width 70 height 64
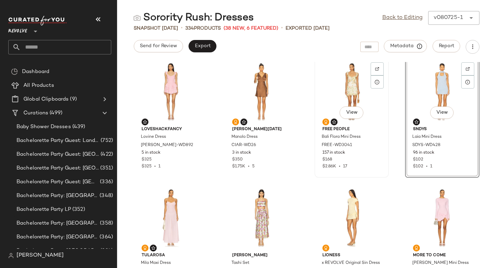
click at [325, 93] on div "View" at bounding box center [352, 92] width 70 height 64
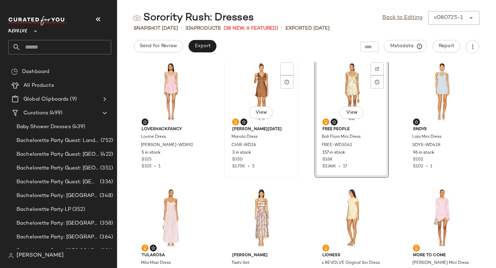
click at [266, 83] on div "View" at bounding box center [262, 92] width 70 height 64
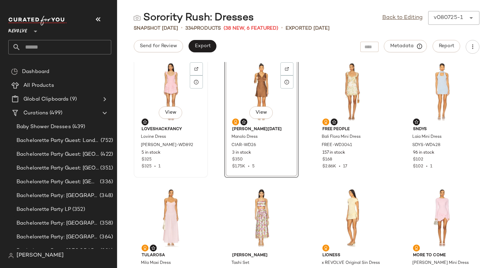
click at [179, 77] on div "View" at bounding box center [171, 92] width 70 height 64
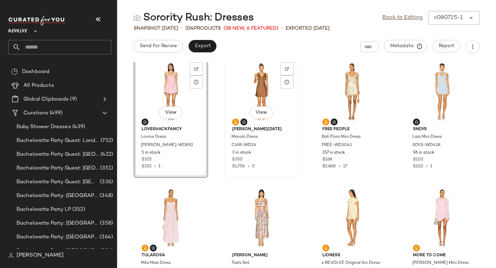
click at [255, 77] on div "View" at bounding box center [262, 92] width 70 height 64
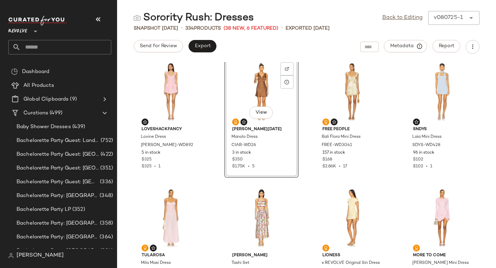
click at [305, 86] on div "LoveShackFancy Lovine Dress [PERSON_NAME]-WD892 5 in stock $325 $325 • 1 View C…" at bounding box center [306, 165] width 379 height 206
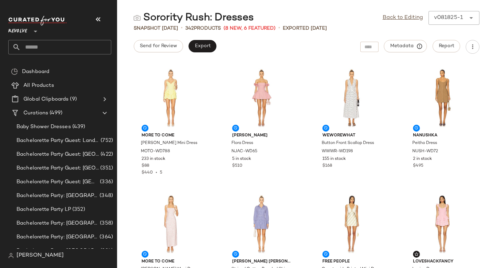
click at [77, 54] on input "text" at bounding box center [66, 47] width 91 height 14
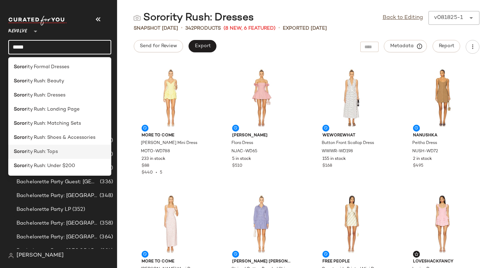
type input "*****"
click at [71, 150] on div "Soror ity Rush: Tops" at bounding box center [60, 151] width 92 height 7
